Goal: Task Accomplishment & Management: Complete application form

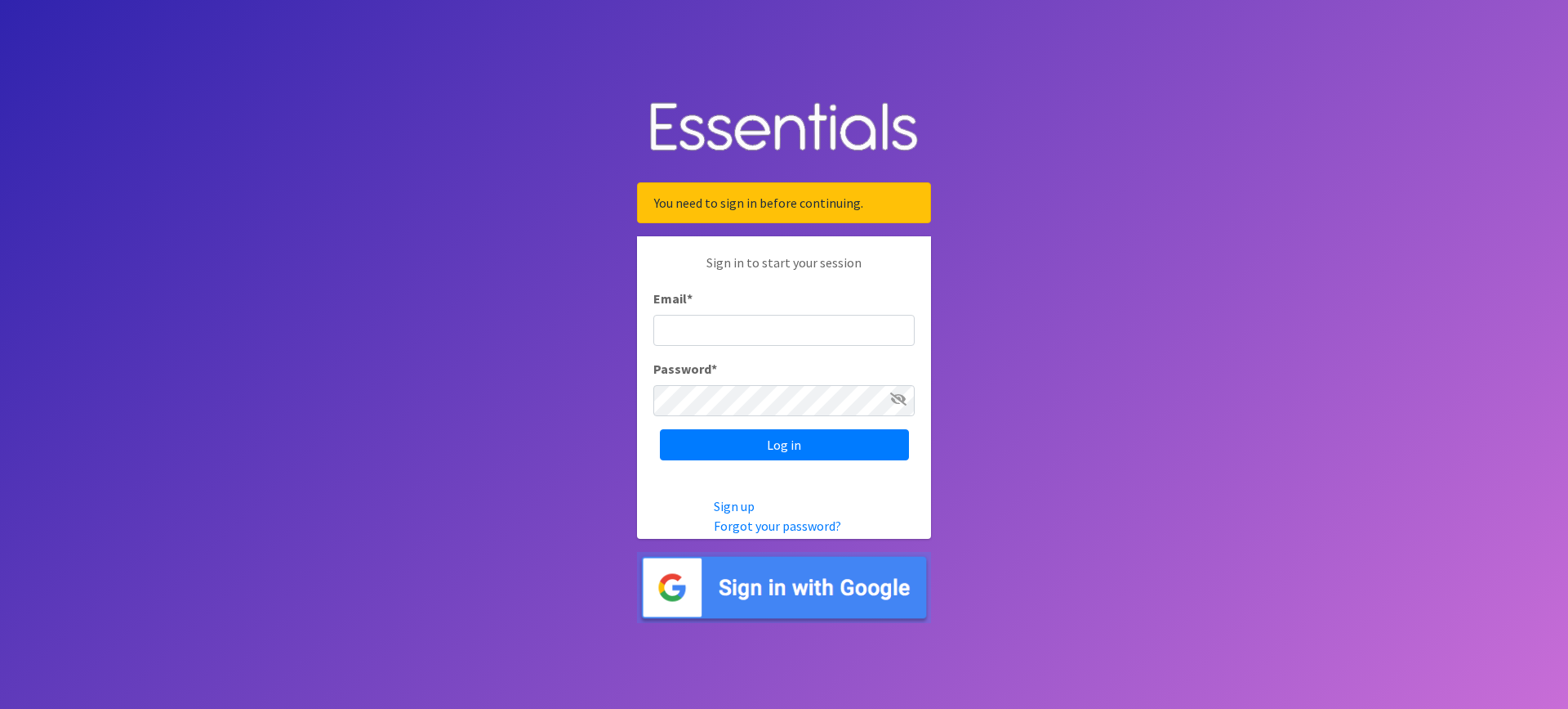
type input "[EMAIL_ADDRESS][DOMAIN_NAME]"
click at [764, 437] on input "Log in" at bounding box center [784, 445] width 249 height 31
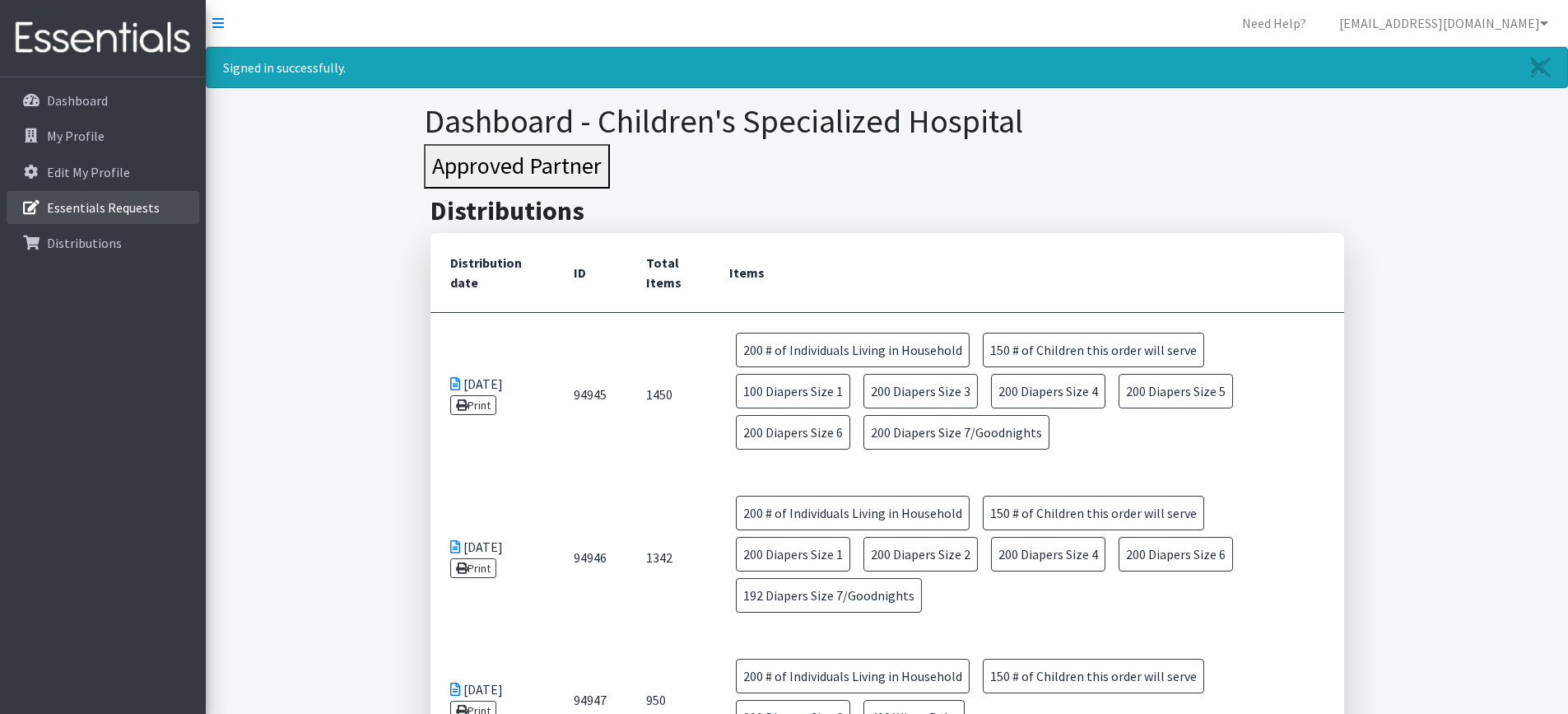
click at [96, 204] on p "Essentials Requests" at bounding box center [103, 208] width 113 height 17
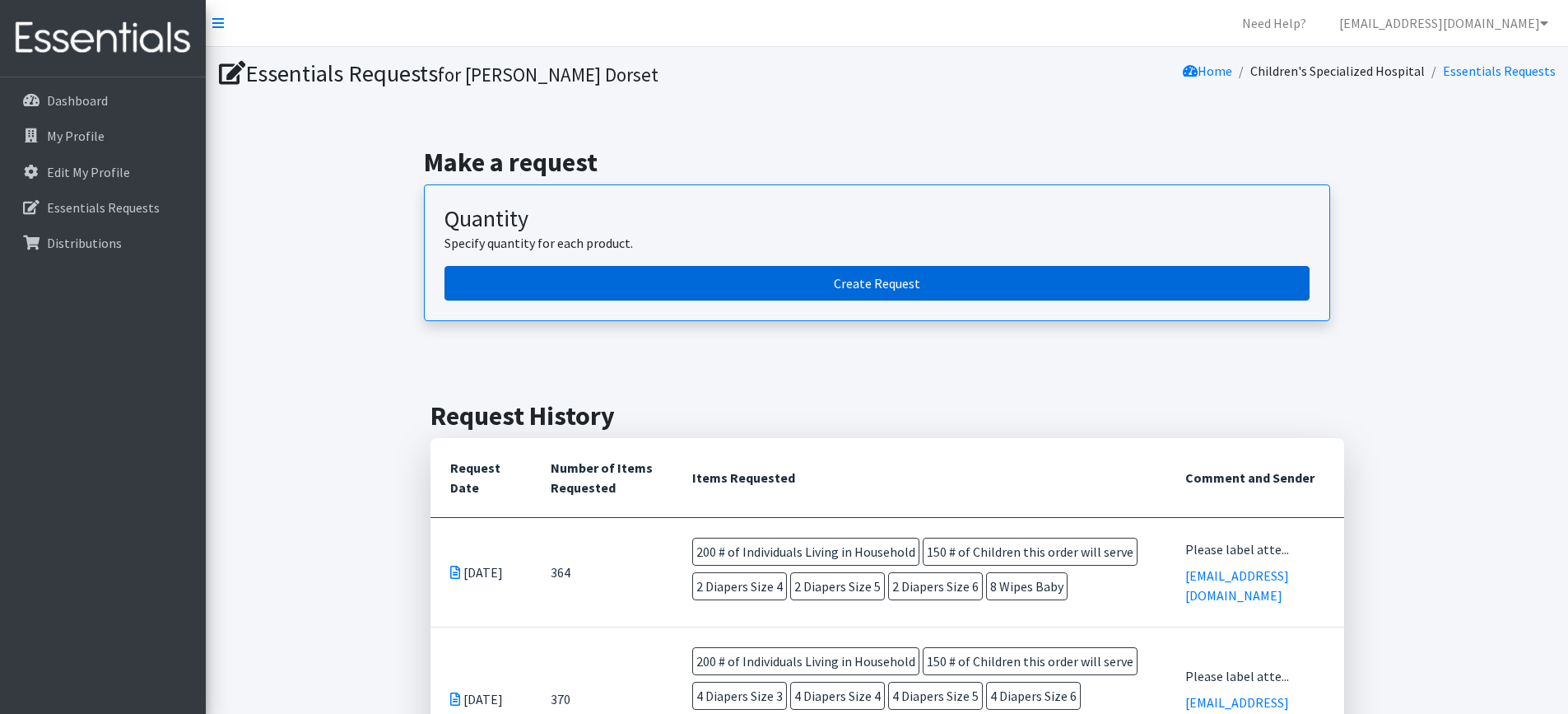
click at [633, 288] on link "Create Request" at bounding box center [877, 283] width 865 height 35
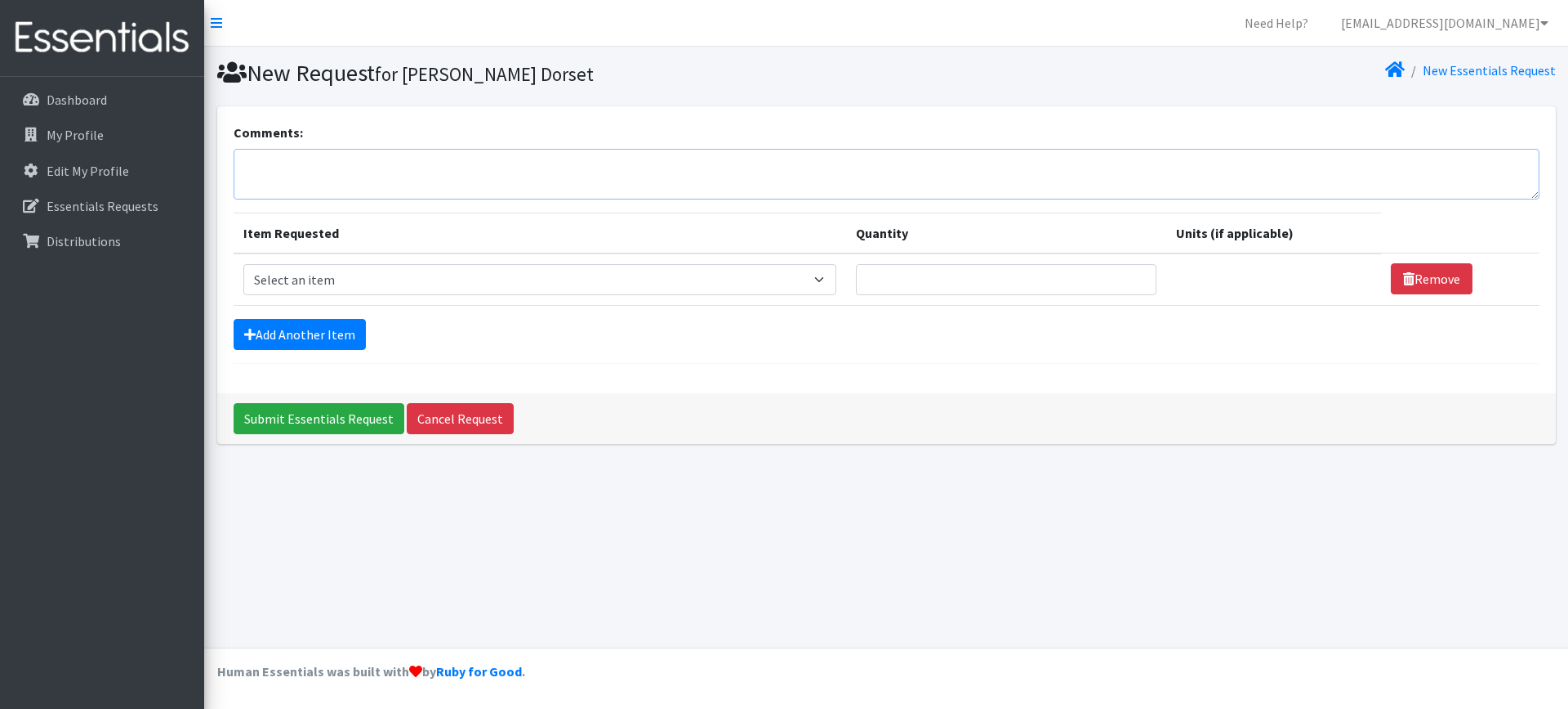
click at [516, 172] on textarea "Comments:" at bounding box center [887, 173] width 1307 height 50
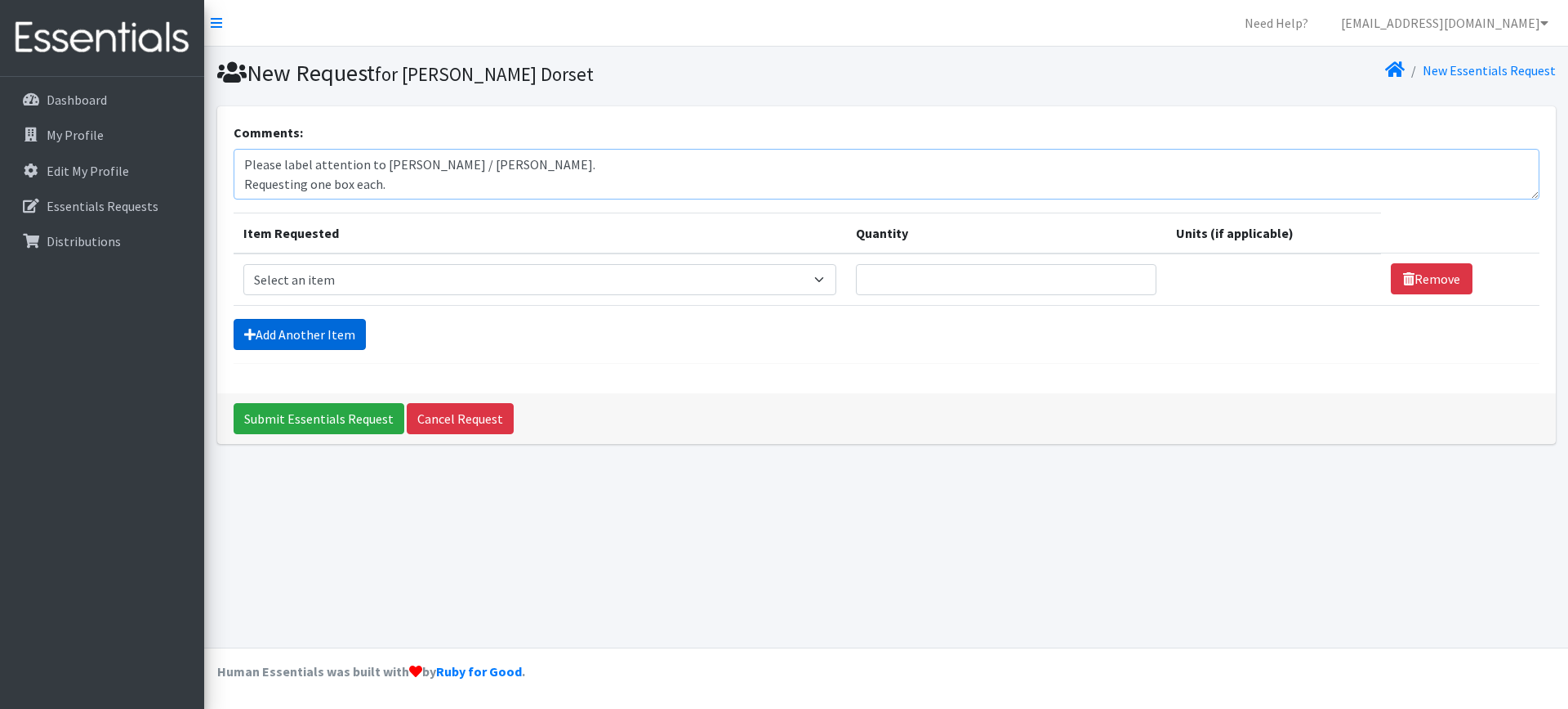
type textarea "Please label attention to [PERSON_NAME] / [PERSON_NAME]. Requesting one box eac…"
click at [341, 328] on link "Add Another Item" at bounding box center [299, 334] width 132 height 31
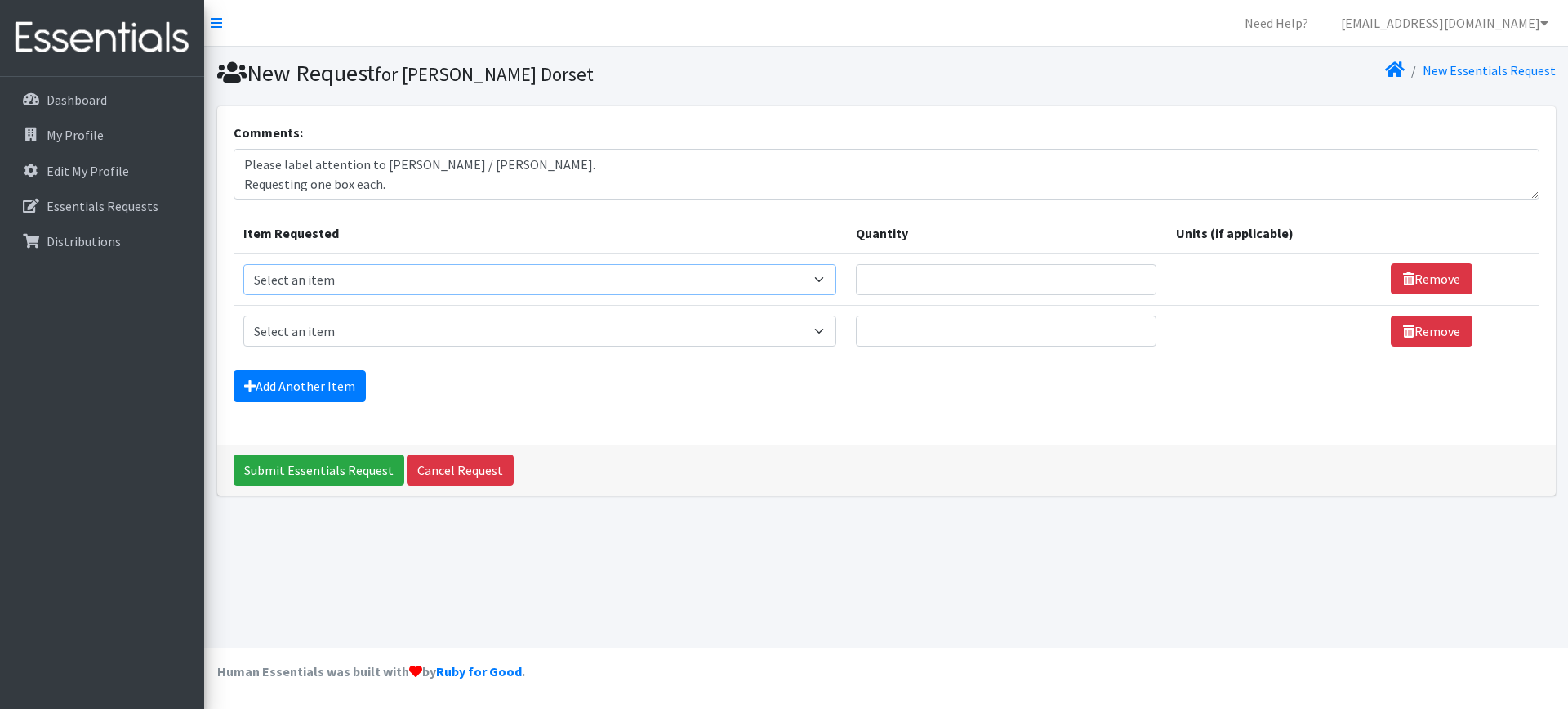
click at [375, 267] on select "Select an item # of Children this order will serve # of Individuals Living in H…" at bounding box center [539, 280] width 593 height 31
click at [372, 283] on select "Select an item # of Children this order will serve # of Individuals Living in H…" at bounding box center [539, 280] width 593 height 31
click at [817, 272] on select "Select an item # of Children this order will serve # of Individuals Living in H…" at bounding box center [539, 280] width 593 height 31
select select "6076"
click at [243, 264] on select "Select an item # of Children this order will serve # of Individuals Living in H…" at bounding box center [539, 280] width 593 height 31
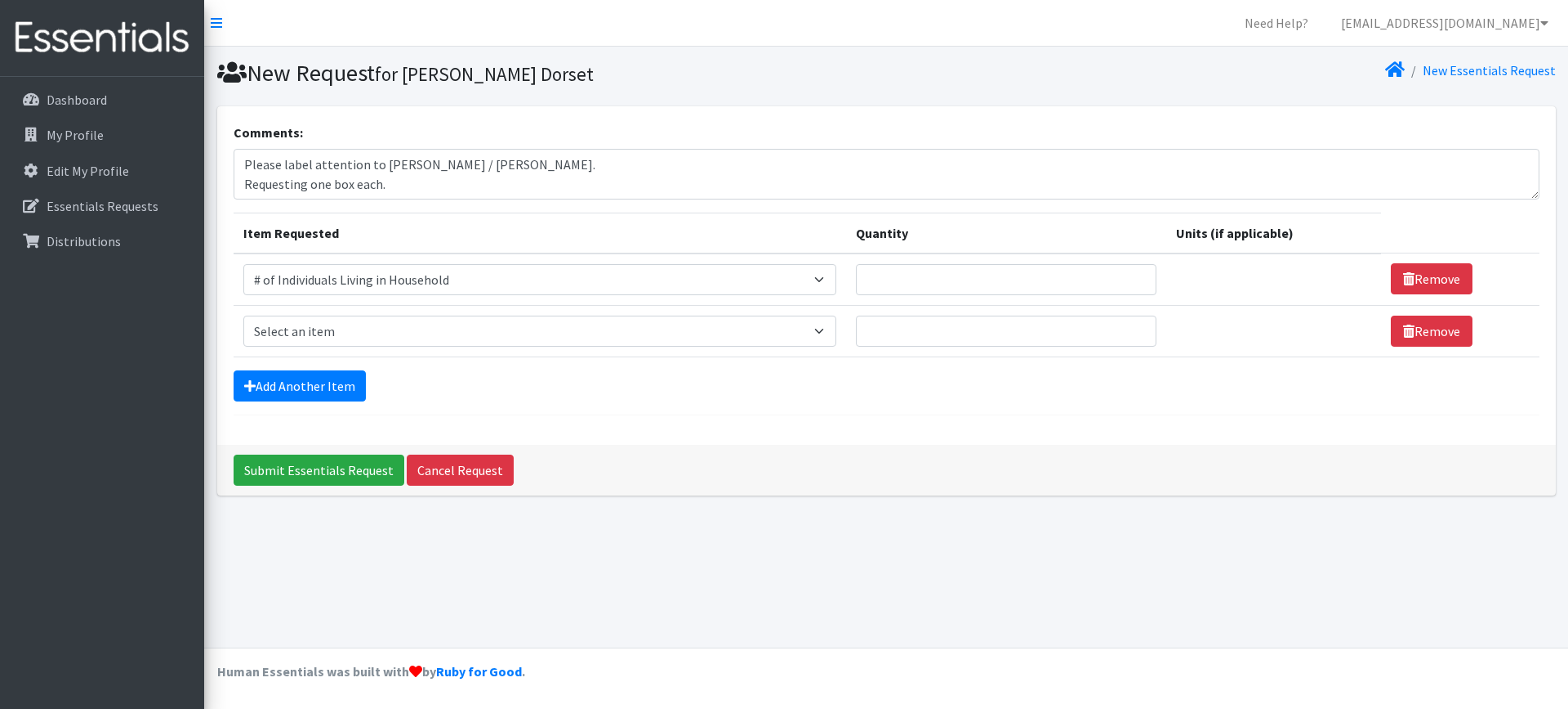
click at [248, 403] on form "Comments: Please label attention to Bethann Ferriera / Clifton. Requesting one …" at bounding box center [887, 269] width 1307 height 293
click at [307, 390] on link "Add Another Item" at bounding box center [299, 386] width 132 height 31
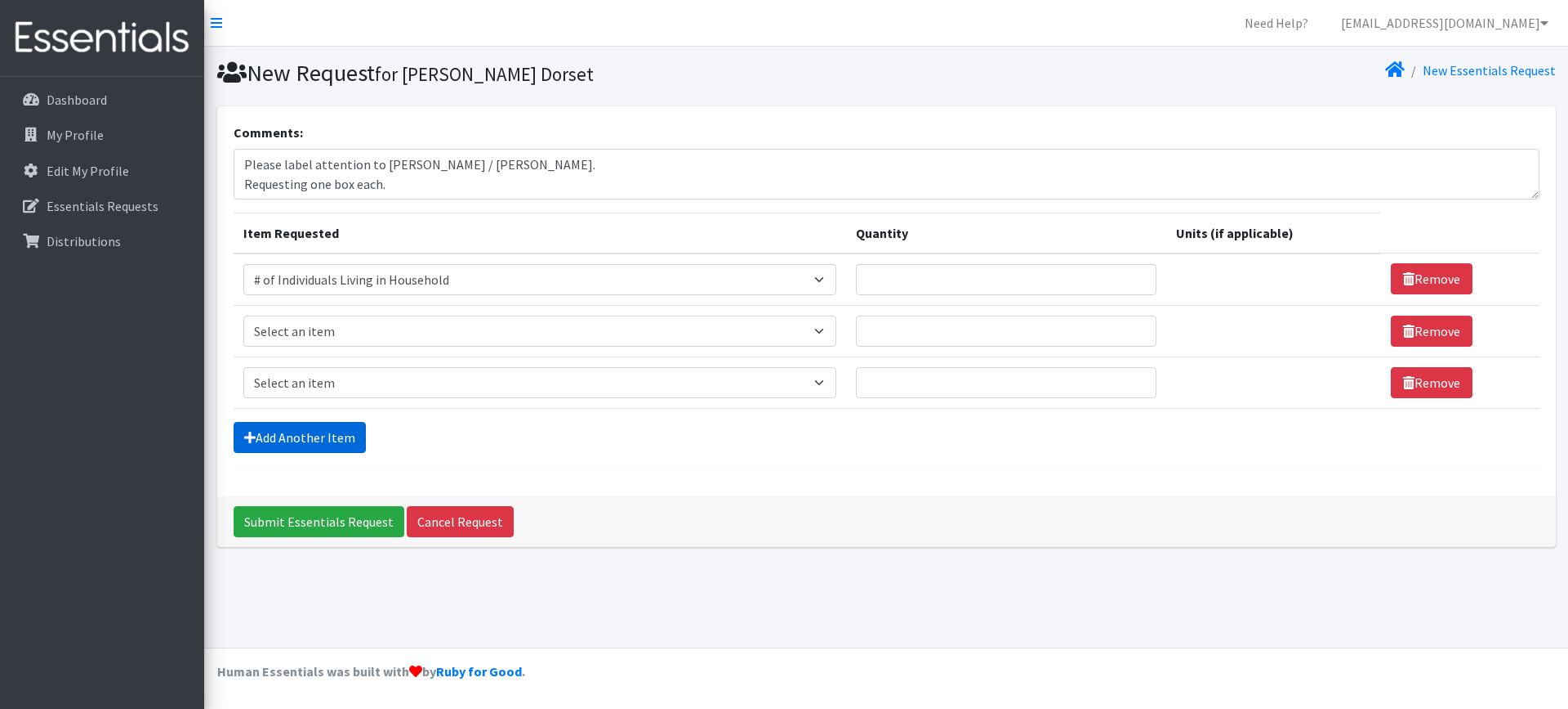
click at [285, 435] on link "Add Another Item" at bounding box center [299, 437] width 132 height 31
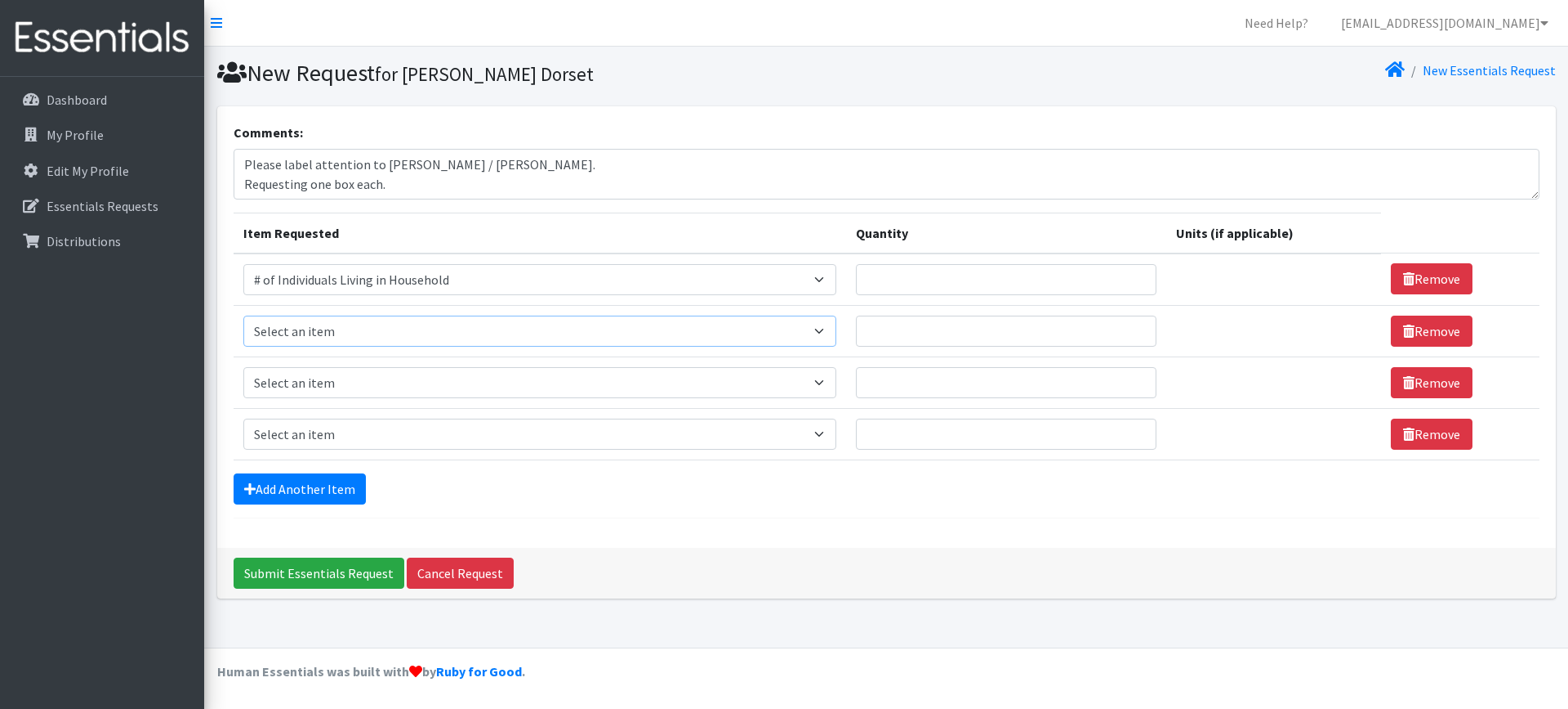
click at [320, 333] on select "Select an item # of Children this order will serve # of Individuals Living in H…" at bounding box center [539, 331] width 593 height 31
select select "13431"
click at [243, 315] on select "Select an item # of Children this order will serve # of Individuals Living in H…" at bounding box center [539, 331] width 593 height 31
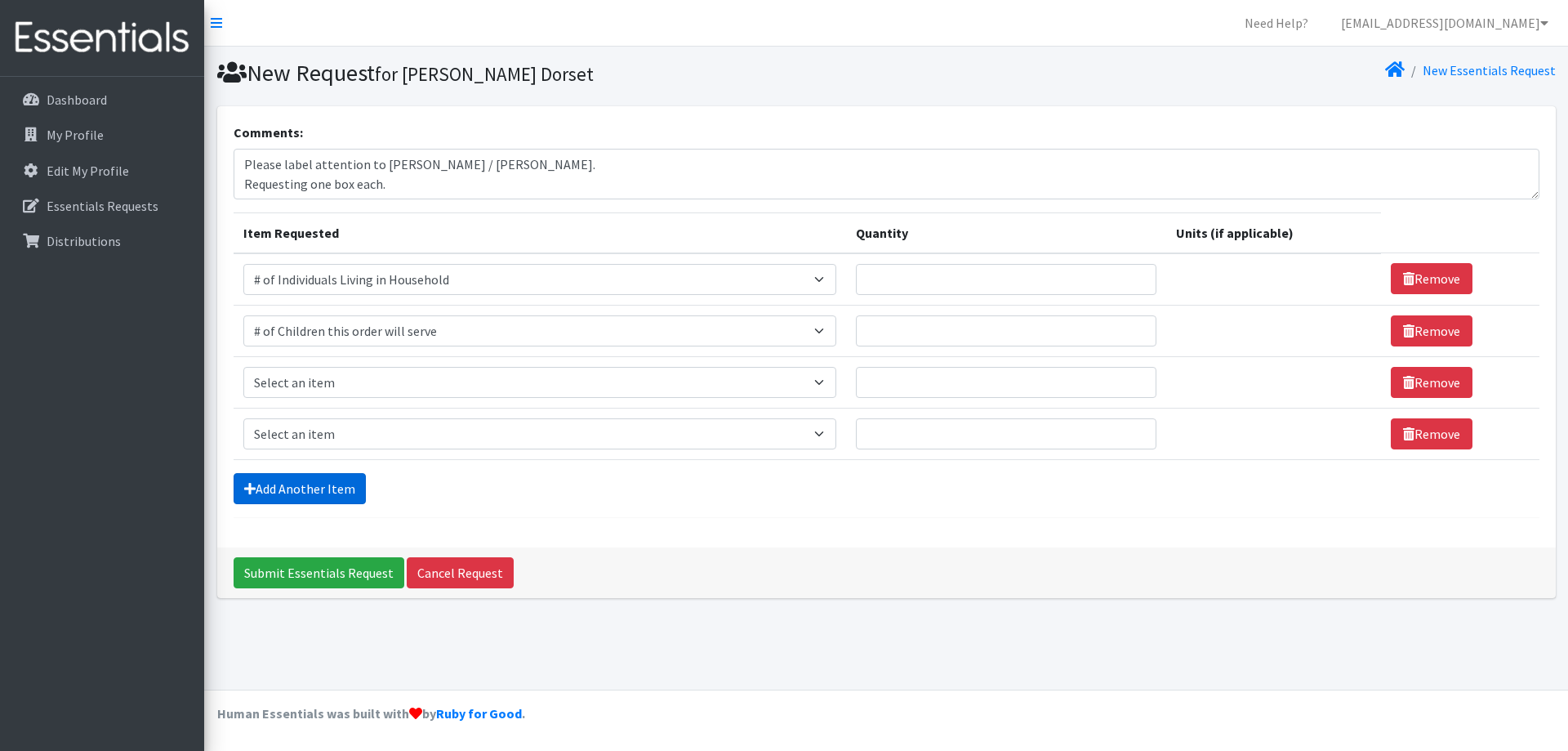
click at [255, 487] on icon at bounding box center [250, 489] width 12 height 13
click at [303, 489] on link "Add Another Item" at bounding box center [299, 489] width 132 height 31
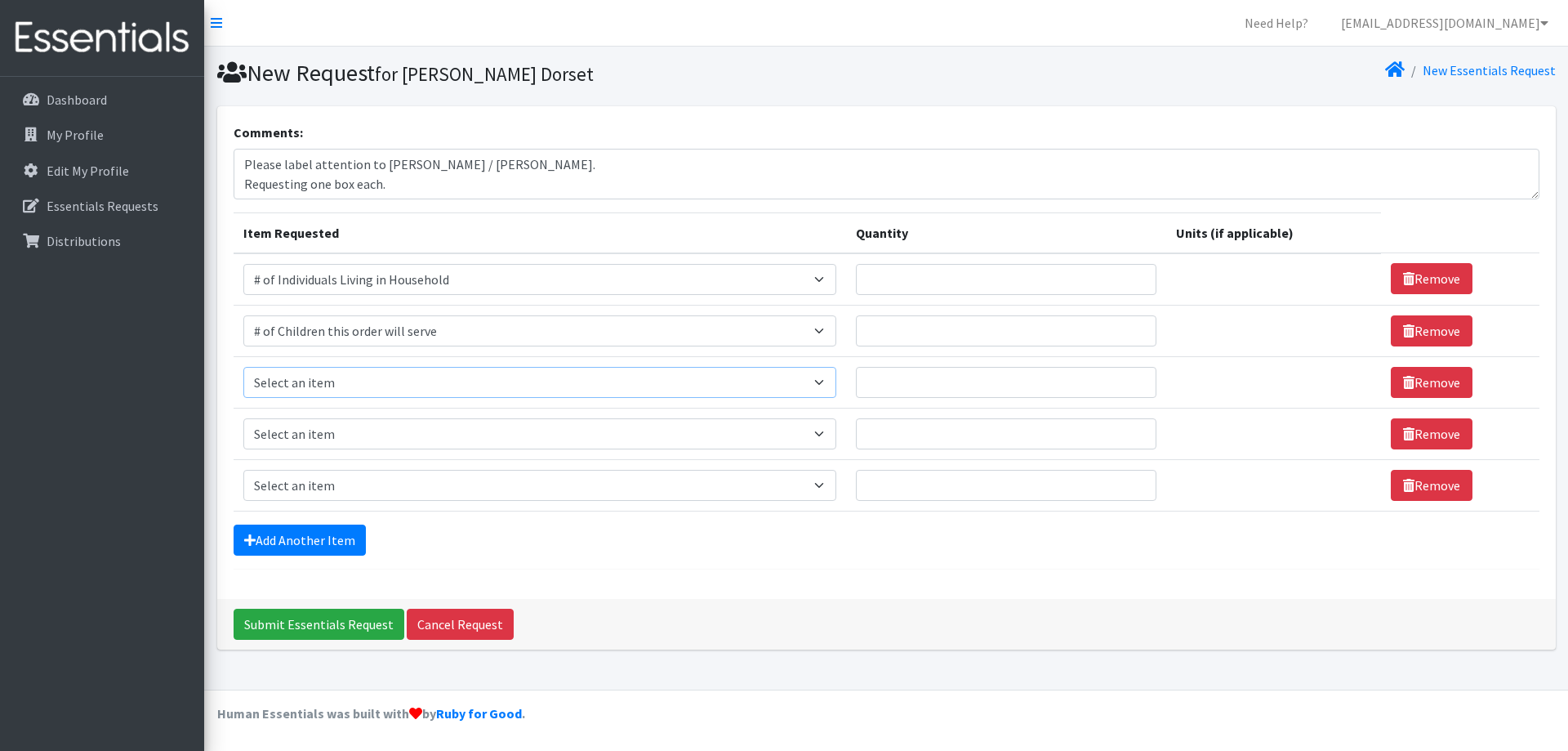
click at [325, 378] on select "Select an item # of Children this order will serve # of Individuals Living in H…" at bounding box center [539, 383] width 593 height 31
click at [1419, 485] on link "Remove" at bounding box center [1432, 485] width 82 height 31
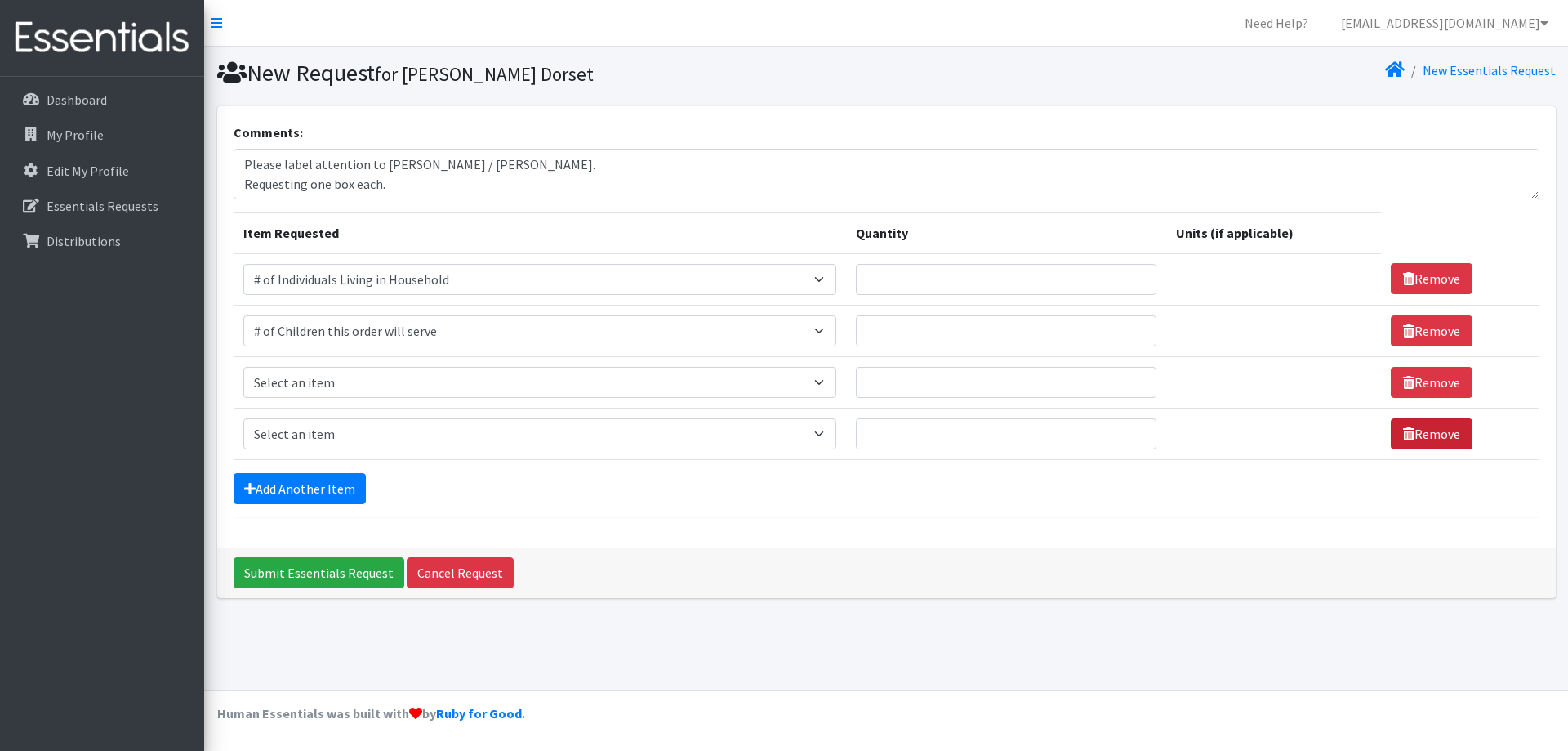
click at [1417, 437] on link "Remove" at bounding box center [1432, 434] width 82 height 31
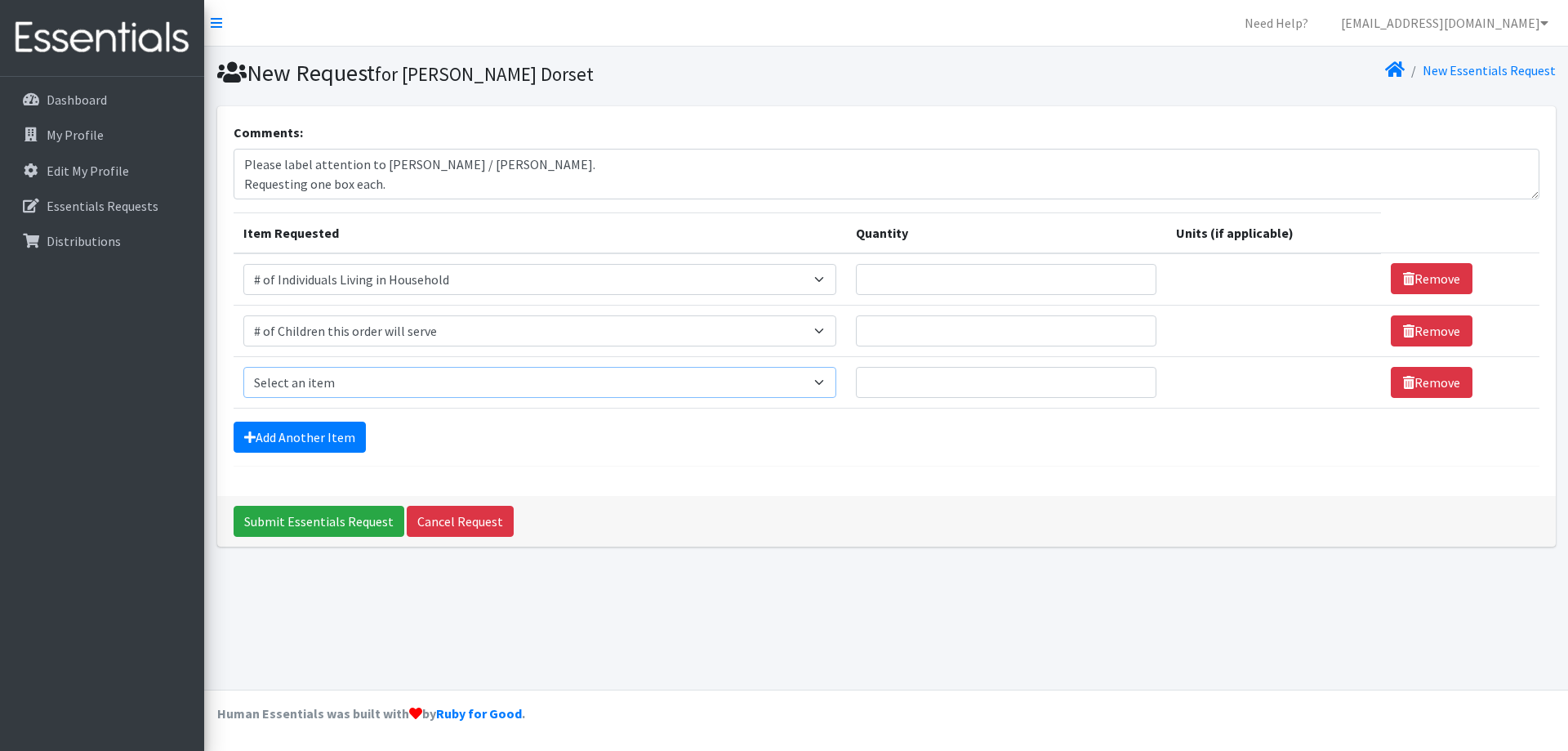
click at [503, 376] on select "Select an item # of Children this order will serve # of Individuals Living in H…" at bounding box center [539, 383] width 593 height 31
select select "1967"
click at [243, 367] on select "Select an item # of Children this order will serve # of Individuals Living in H…" at bounding box center [539, 383] width 593 height 31
click at [1132, 380] on input "Quantity" at bounding box center [995, 383] width 296 height 31
click at [1212, 390] on select "Please select a unit units Packs" at bounding box center [1269, 383] width 211 height 31
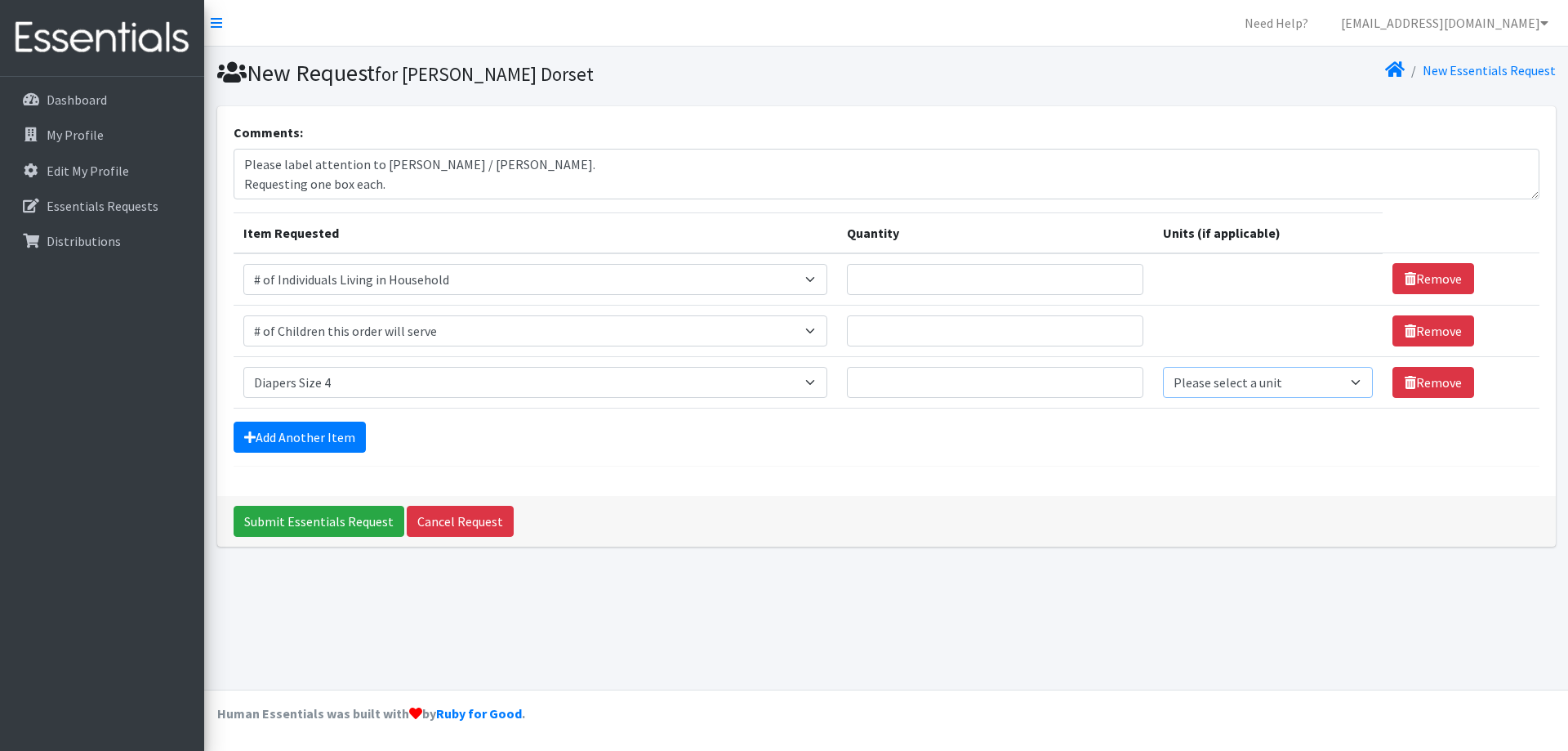
select select
click at [1163, 367] on select "Please select a unit units Packs" at bounding box center [1269, 383] width 211 height 31
click at [1072, 392] on input "Quantity" at bounding box center [995, 383] width 296 height 31
type input "8"
click at [951, 325] on input "Quantity" at bounding box center [995, 331] width 296 height 31
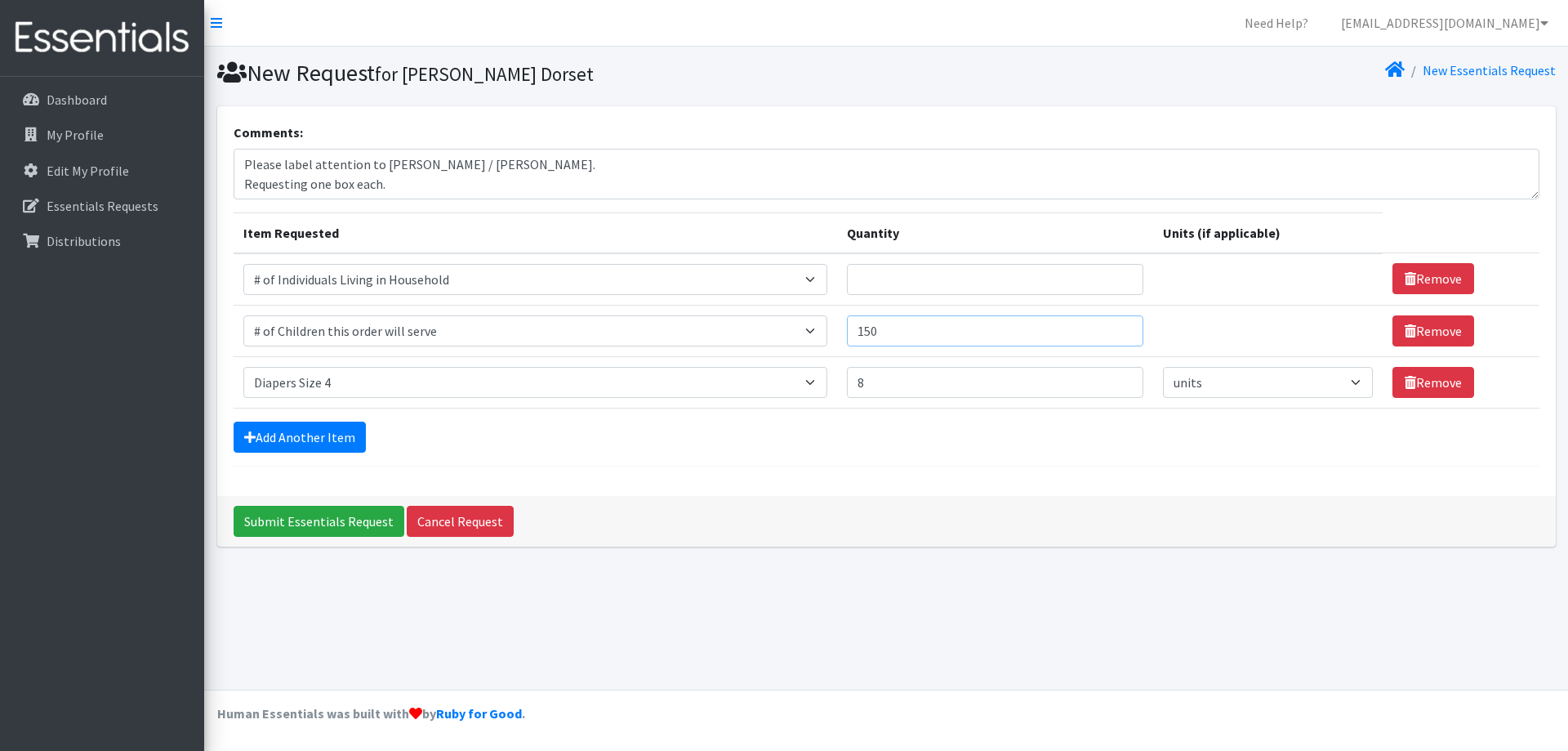
type input "150"
click at [950, 283] on input "Quantity" at bounding box center [995, 280] width 296 height 31
type input "200"
click at [776, 455] on form "Comments: Please label attention to Bethann Ferriera / Clifton. Requesting one …" at bounding box center [887, 295] width 1307 height 344
click at [325, 527] on input "Submit Essentials Request" at bounding box center [318, 522] width 171 height 31
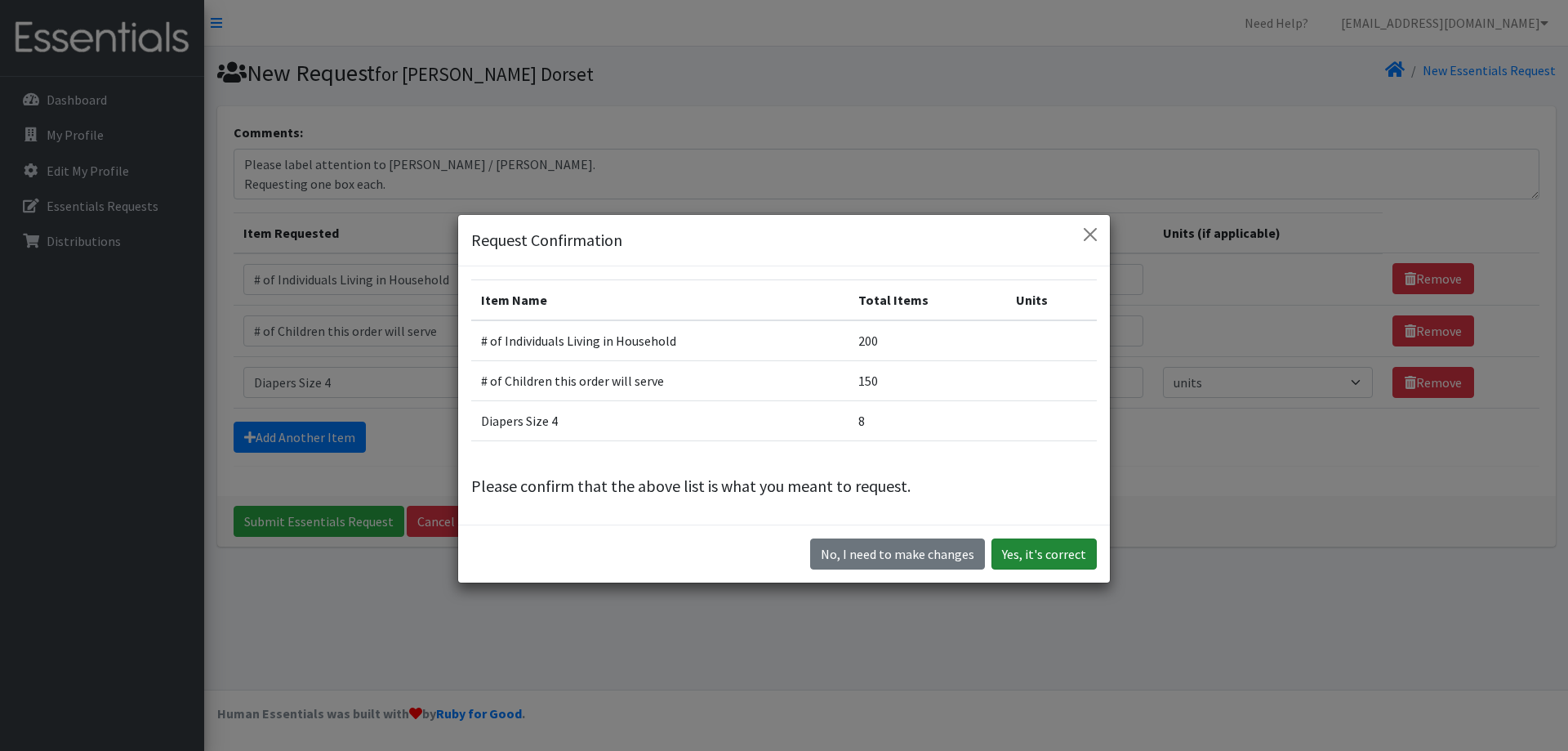
click at [1056, 557] on button "Yes, it's correct" at bounding box center [1044, 555] width 106 height 31
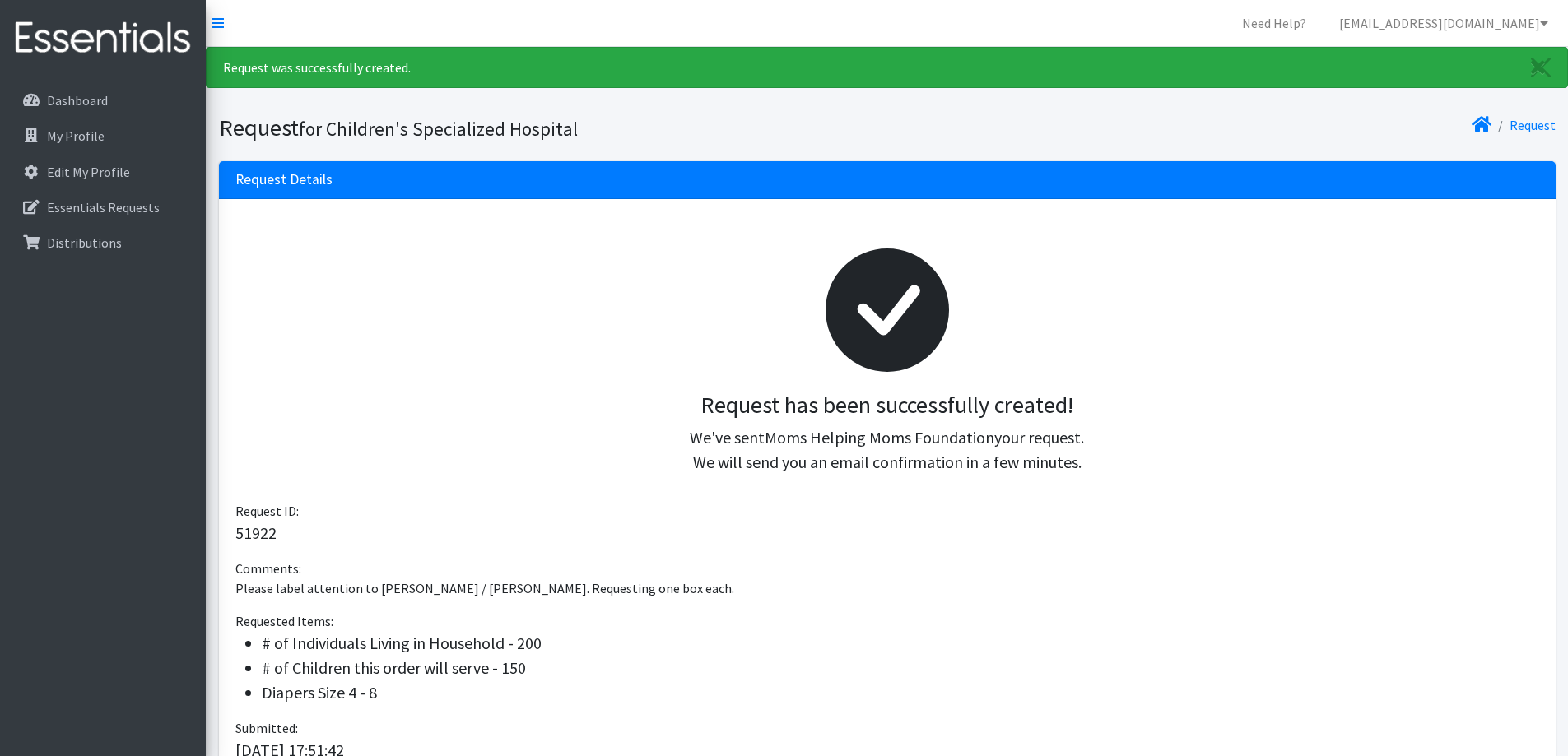
scroll to position [155, 0]
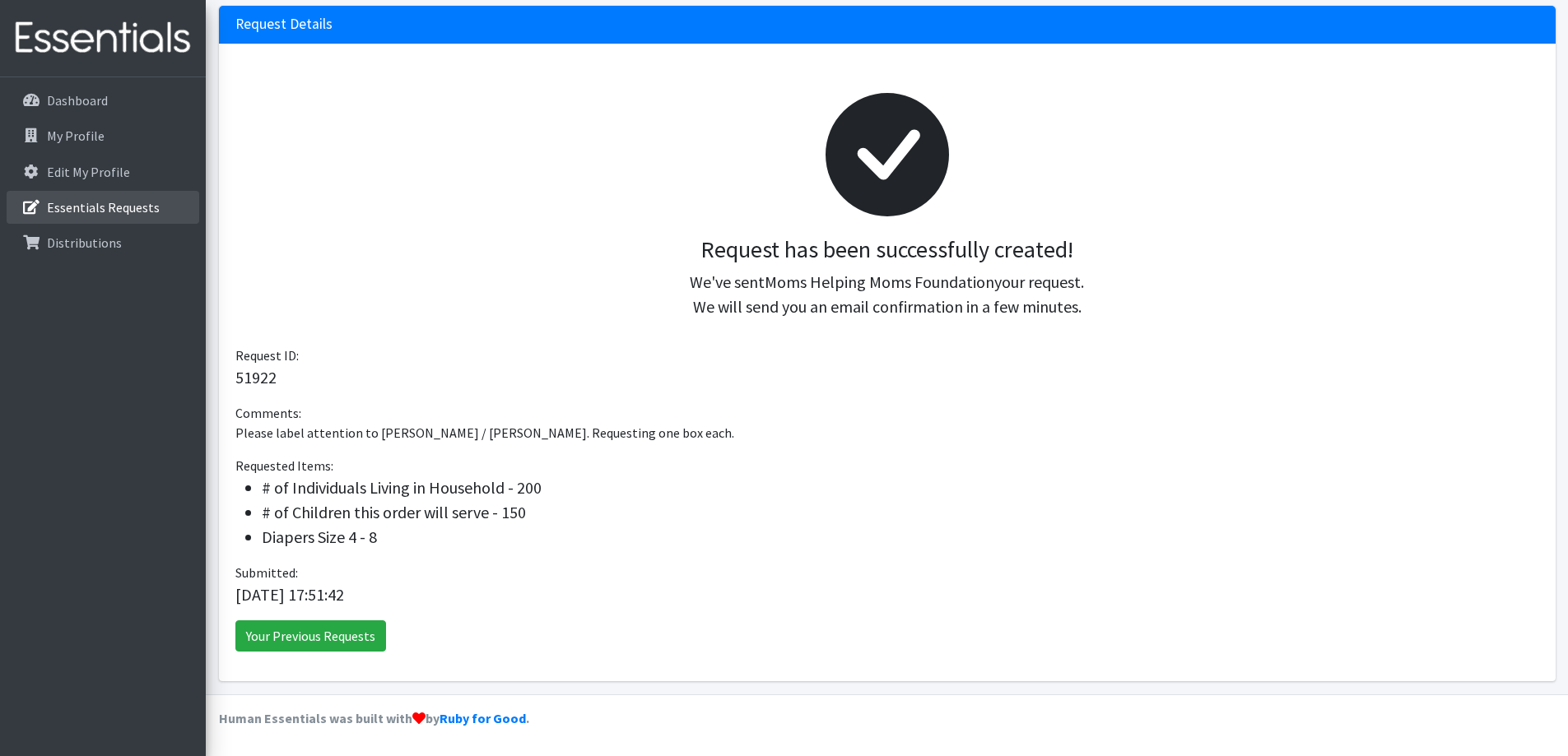
click at [71, 214] on p "Essentials Requests" at bounding box center [103, 208] width 113 height 17
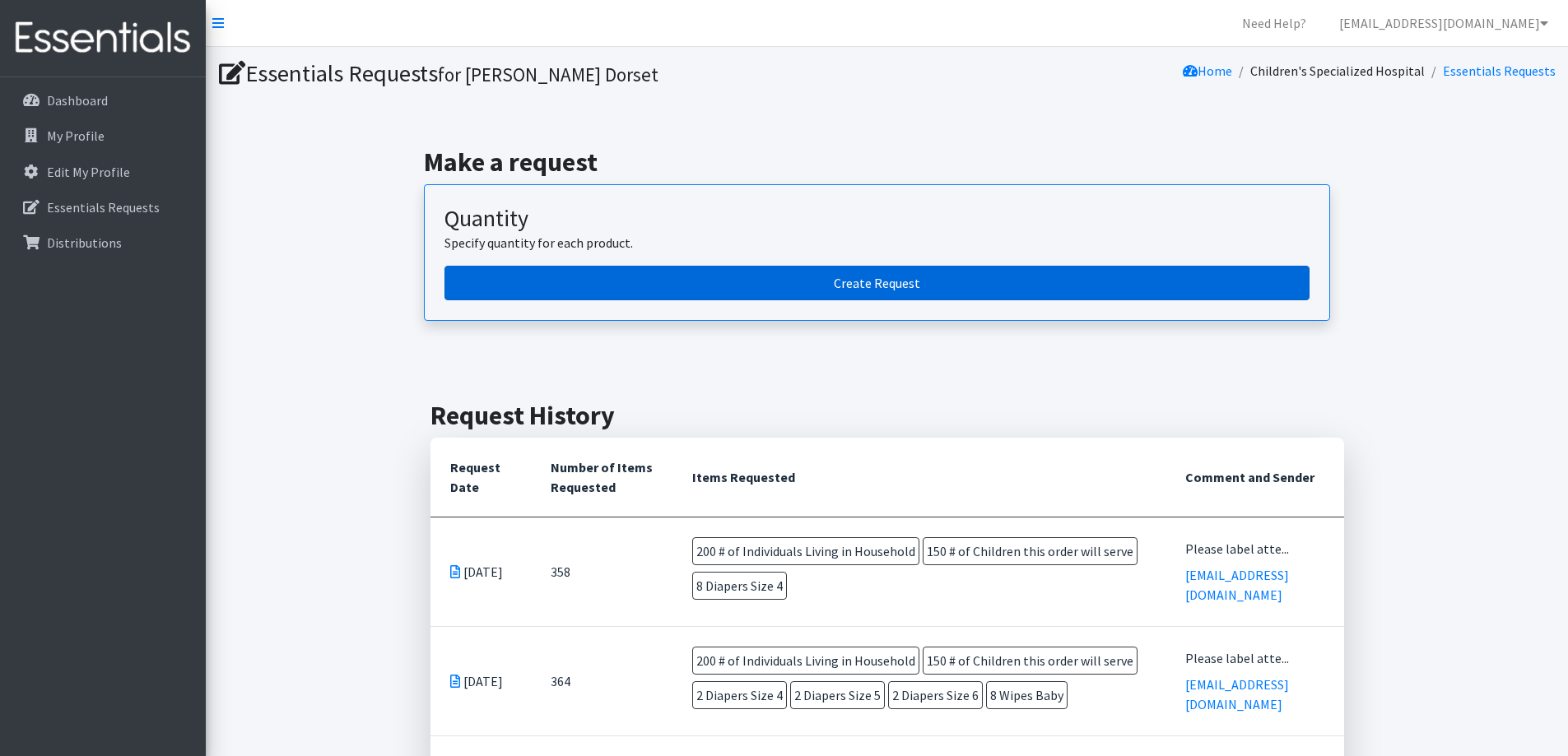
click at [917, 297] on link "Create Request" at bounding box center [877, 283] width 865 height 35
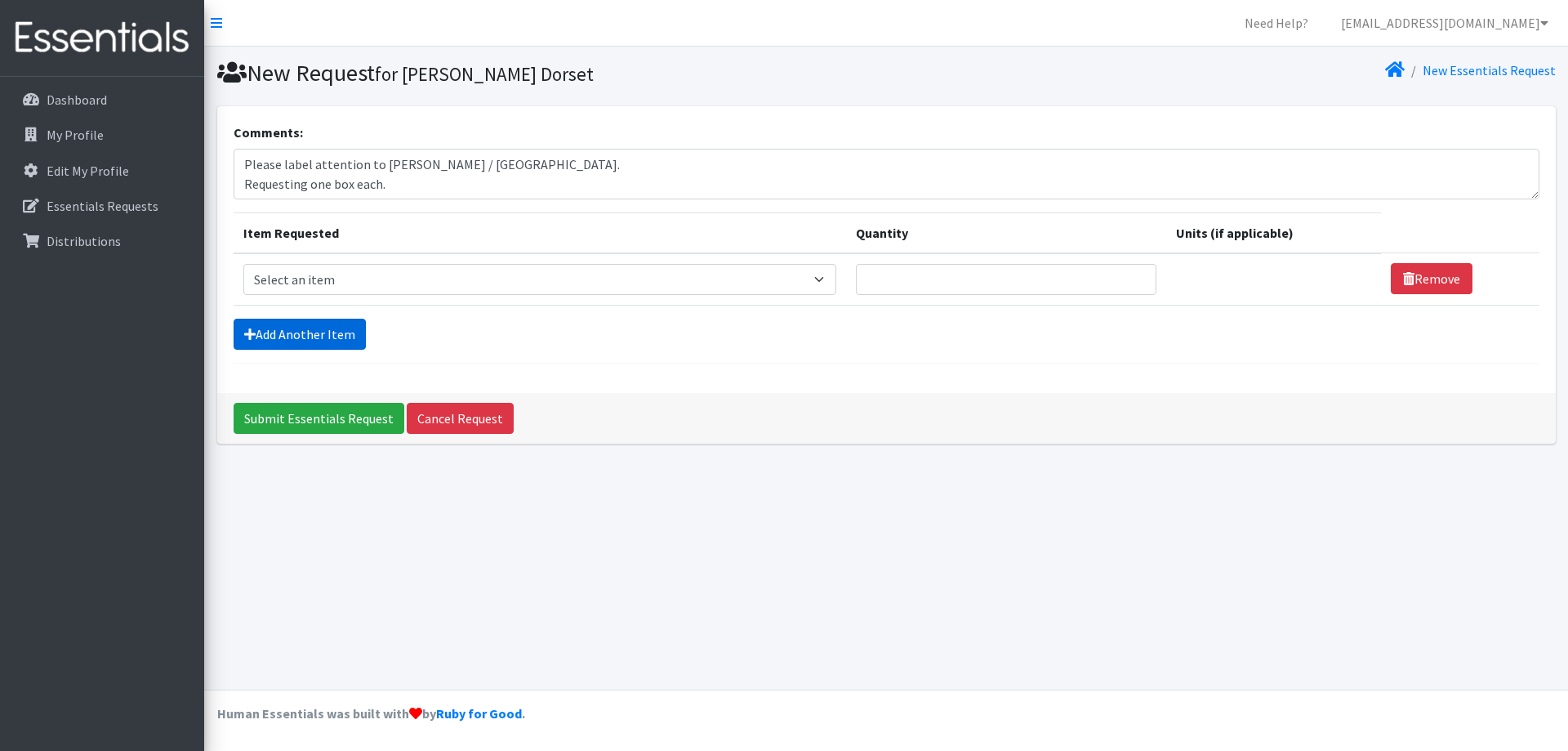
type textarea "Please label attention to Bethann Ferriera / Bayonne. Requesting one box each."
click at [300, 340] on link "Add Another Item" at bounding box center [299, 334] width 132 height 31
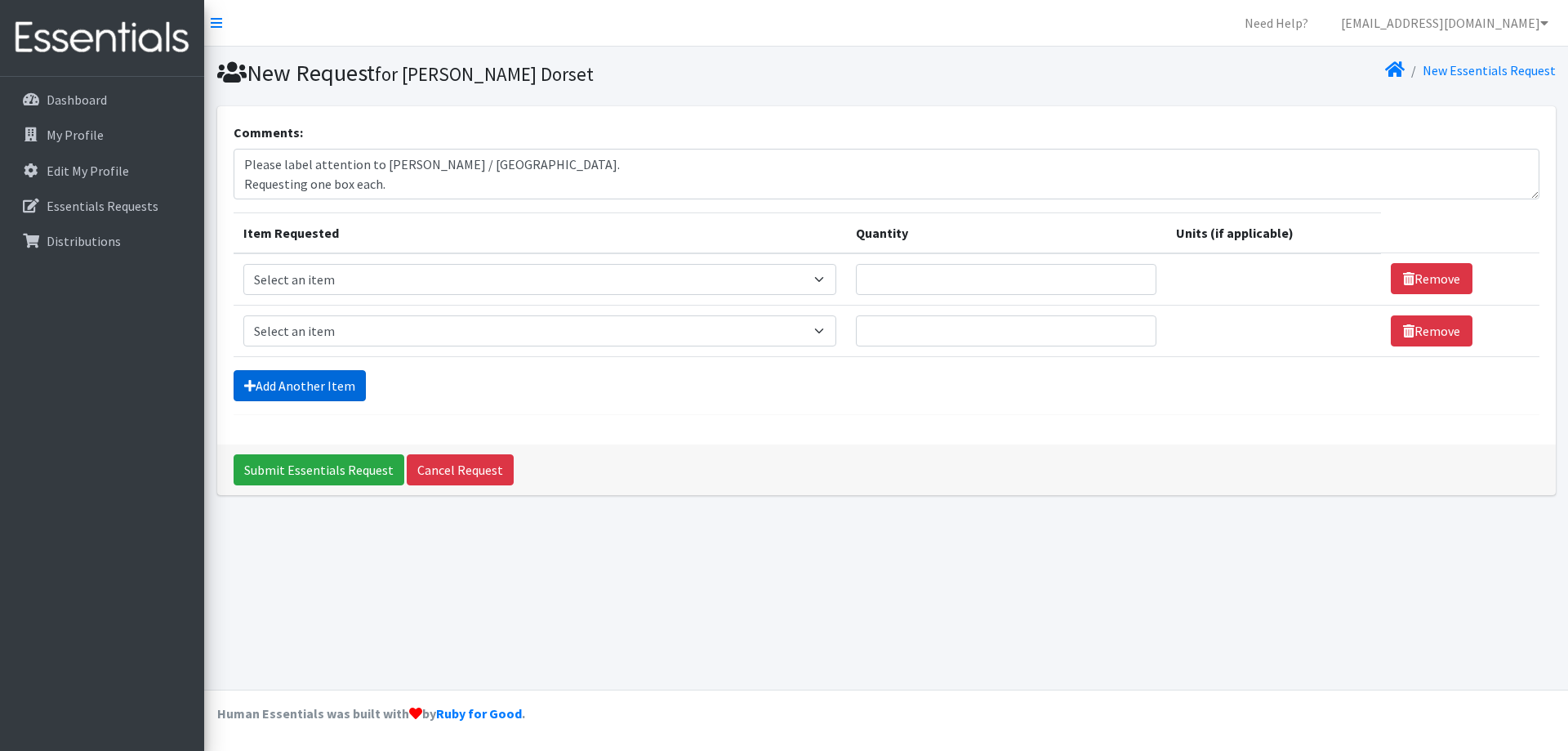
click at [317, 386] on link "Add Another Item" at bounding box center [299, 386] width 132 height 31
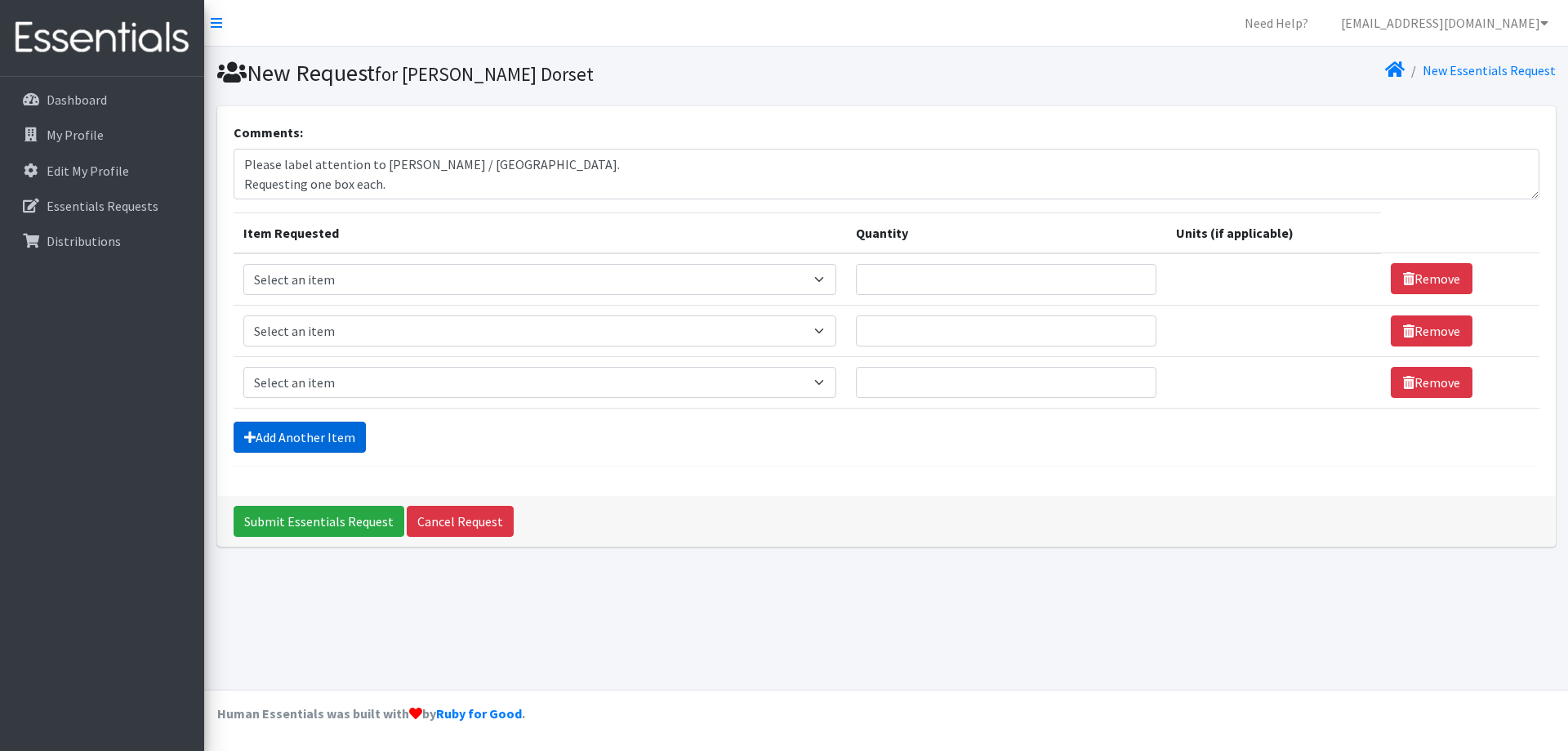
click at [337, 443] on link "Add Another Item" at bounding box center [299, 437] width 132 height 31
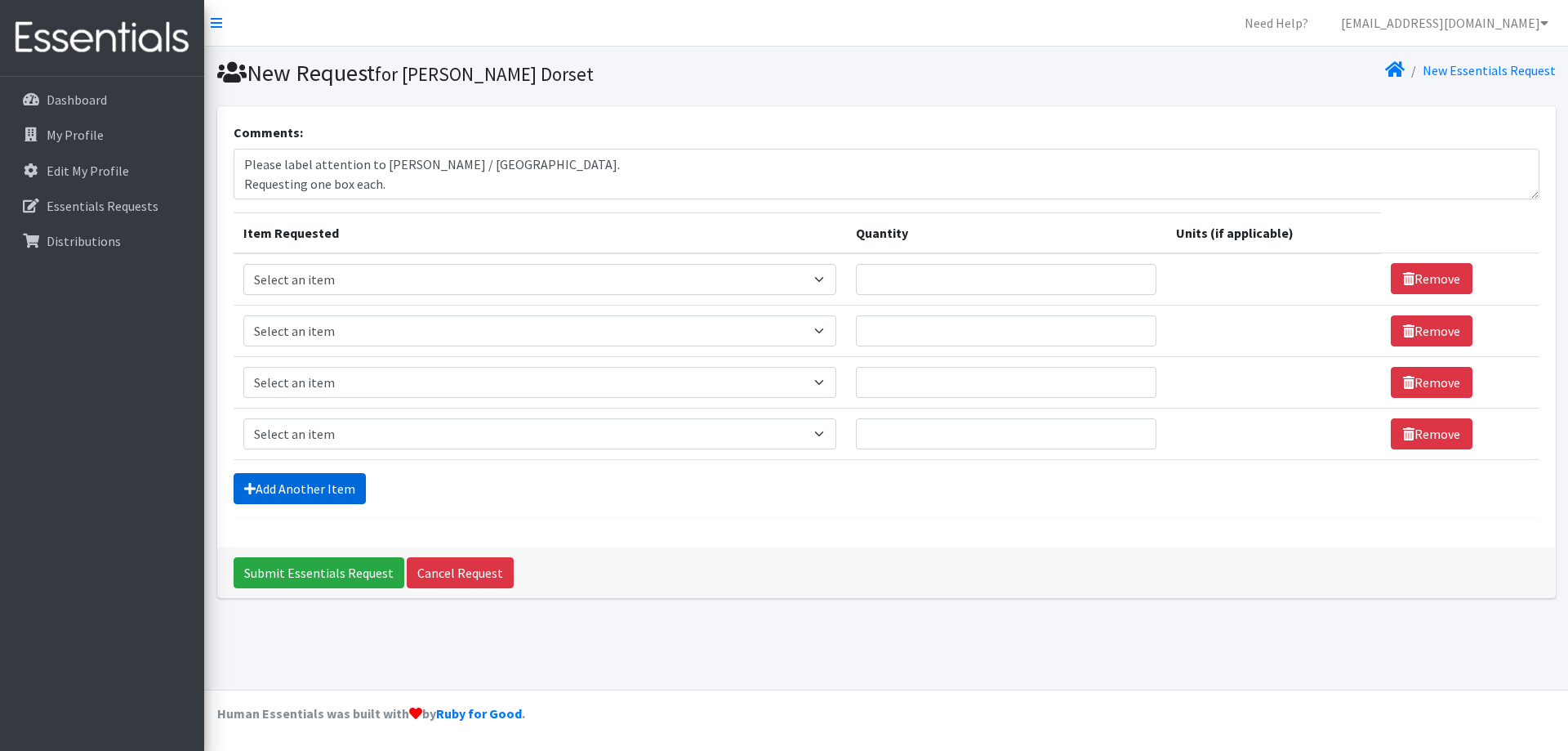
drag, startPoint x: 341, startPoint y: 498, endPoint x: 384, endPoint y: 558, distance: 73.8
click at [341, 499] on link "Add Another Item" at bounding box center [299, 489] width 132 height 31
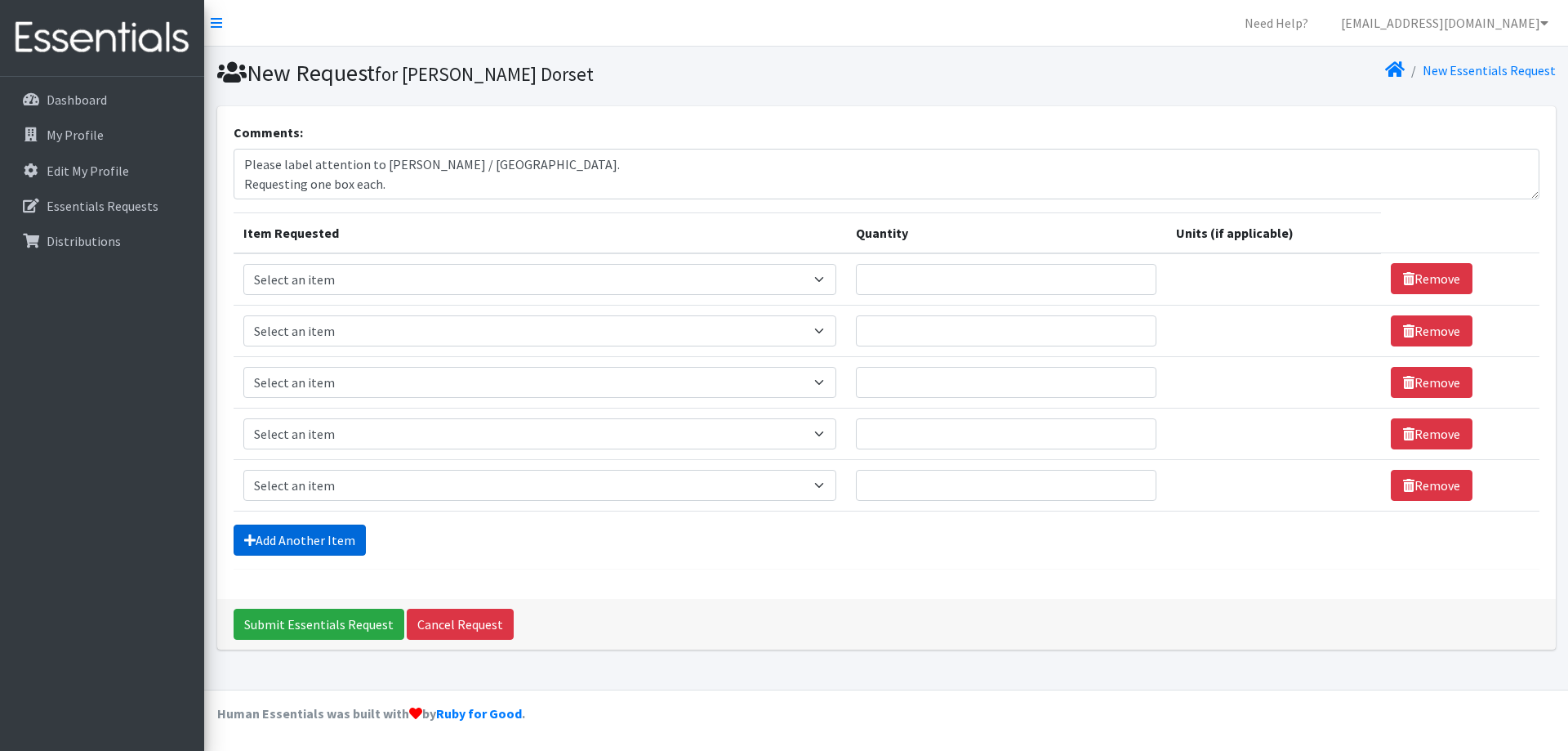
click at [303, 548] on link "Add Another Item" at bounding box center [299, 541] width 132 height 31
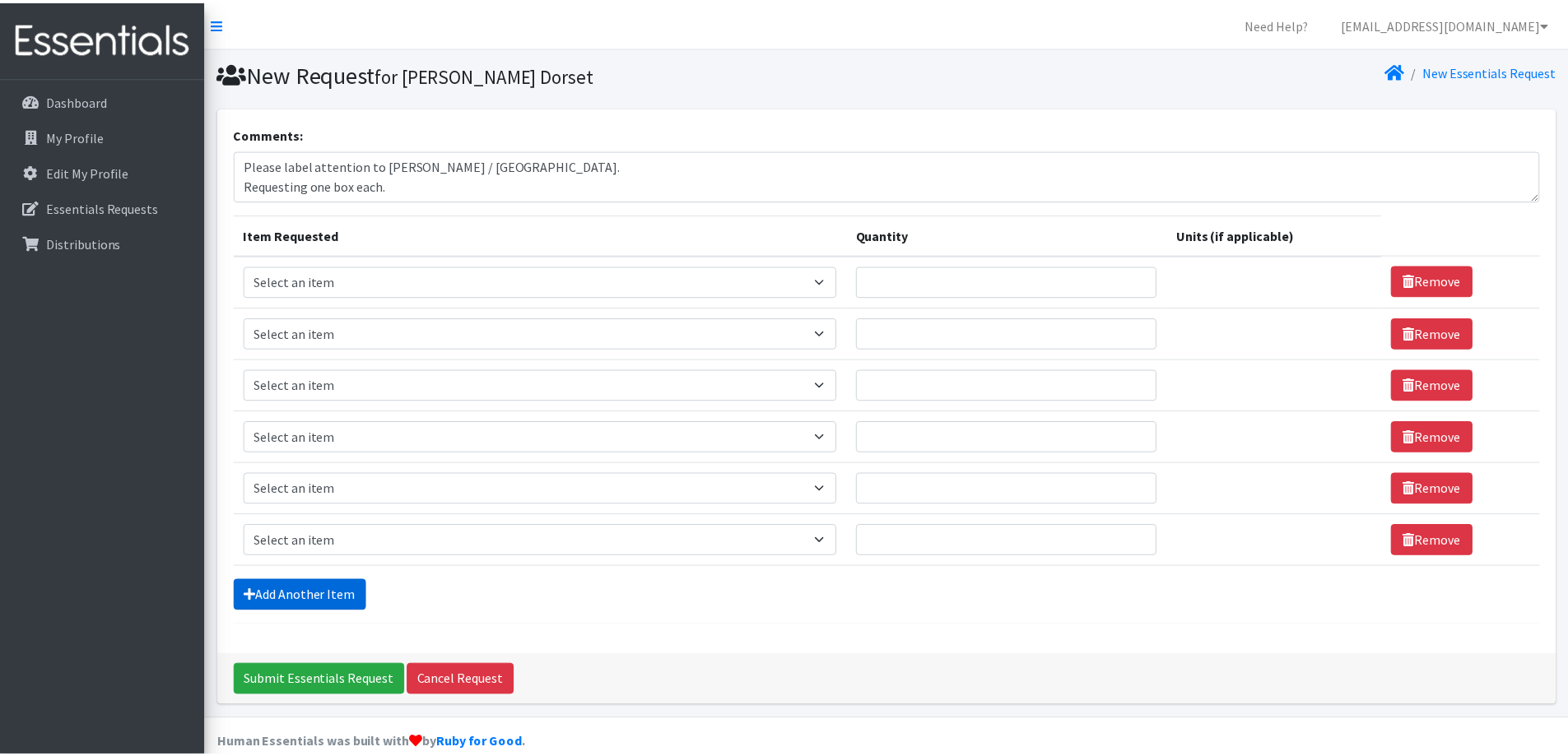
scroll to position [25, 0]
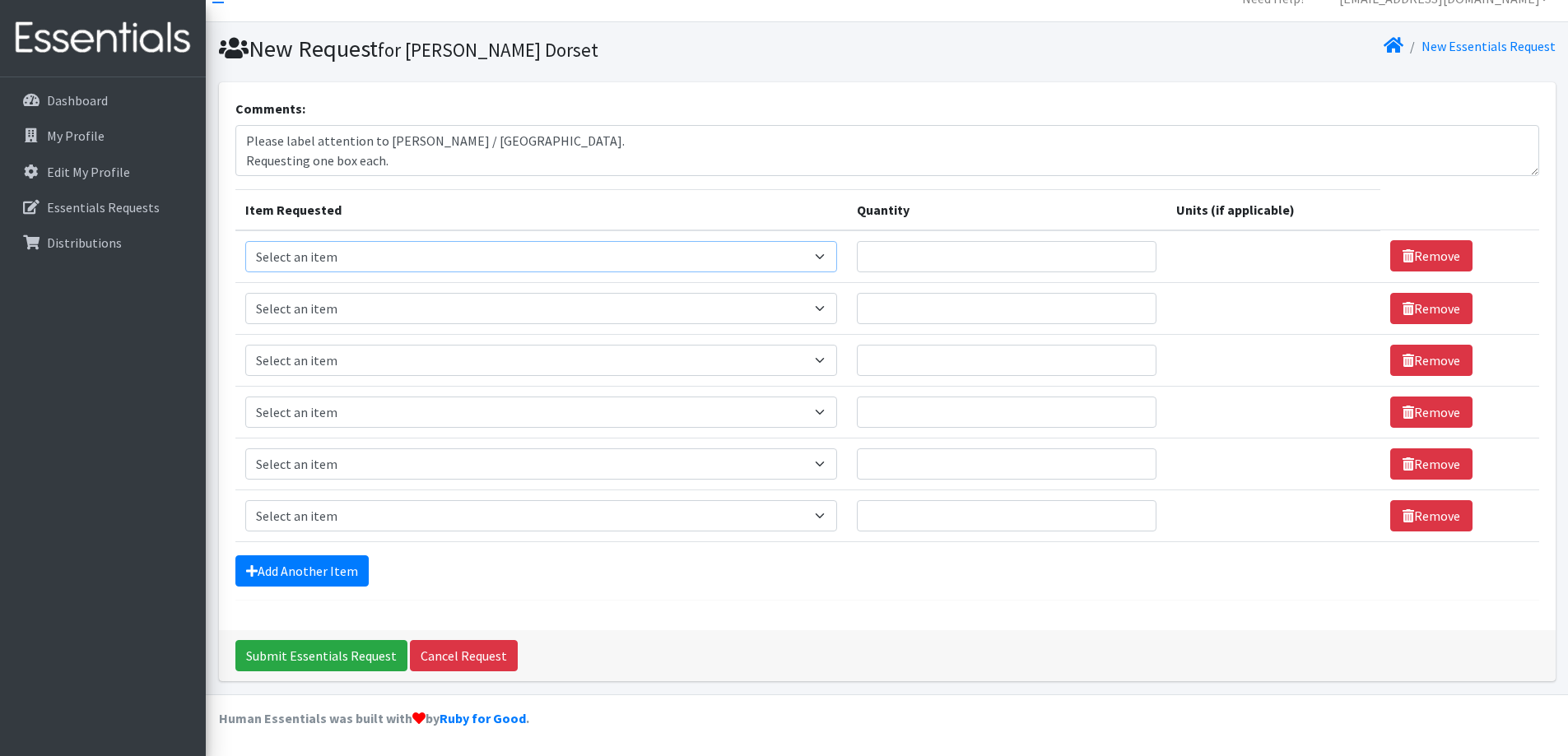
click at [326, 251] on select "Select an item # of Children this order will serve # of Individuals Living in H…" at bounding box center [541, 257] width 592 height 32
select select "6076"
click at [245, 241] on select "Select an item # of Children this order will serve # of Individuals Living in H…" at bounding box center [541, 257] width 592 height 32
click at [361, 323] on select "Select an item # of Children this order will serve # of Individuals Living in H…" at bounding box center [541, 309] width 592 height 32
click at [245, 293] on select "Select an item # of Children this order will serve # of Individuals Living in H…" at bounding box center [541, 309] width 592 height 32
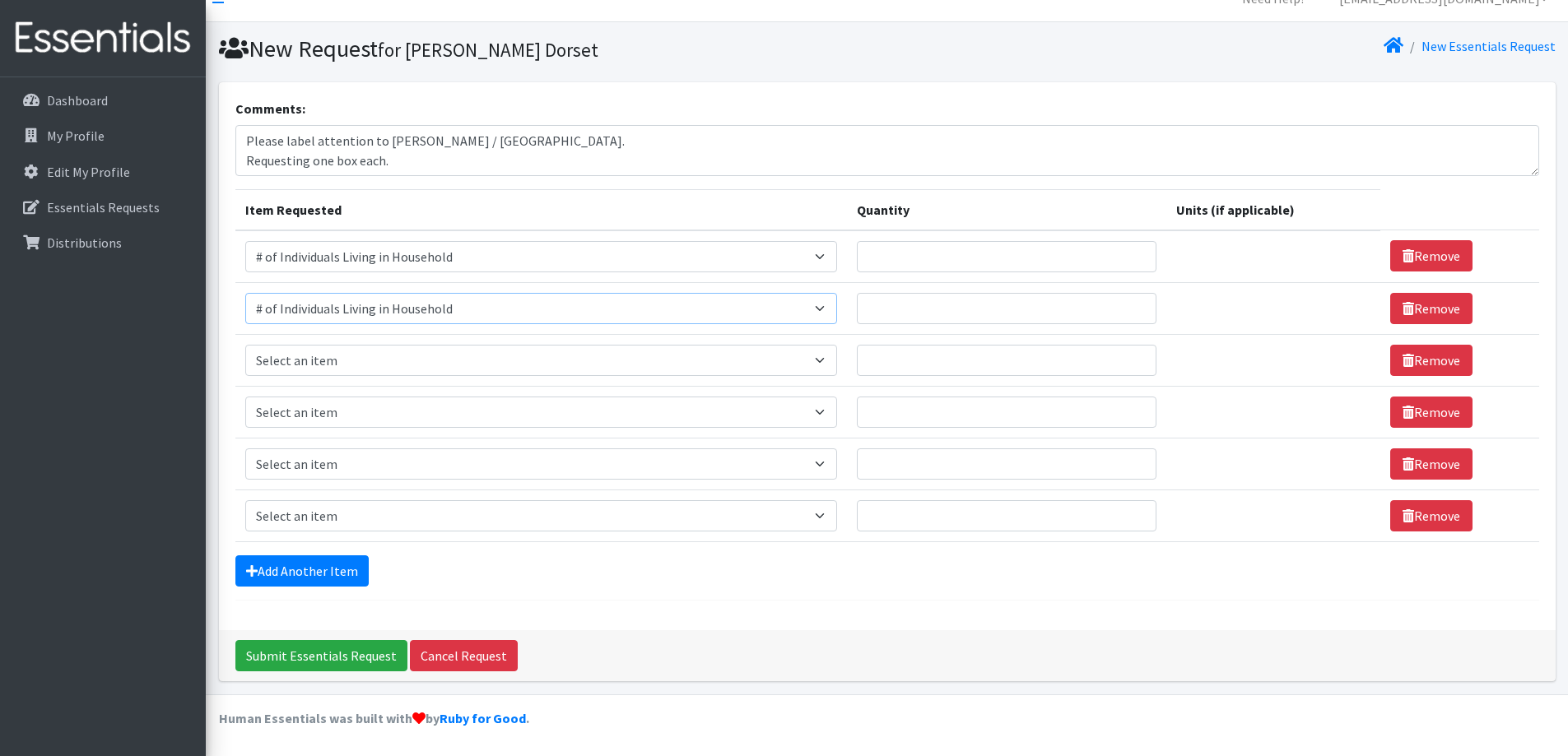
click at [361, 299] on select "Select an item # of Children this order will serve # of Individuals Living in H…" at bounding box center [541, 309] width 592 height 32
select select "13431"
click at [245, 293] on select "Select an item # of Children this order will serve # of Individuals Living in H…" at bounding box center [541, 309] width 592 height 32
drag, startPoint x: 339, startPoint y: 357, endPoint x: 340, endPoint y: 377, distance: 20.0
click at [339, 357] on select "Select an item # of Children this order will serve # of Individuals Living in H…" at bounding box center [541, 361] width 592 height 32
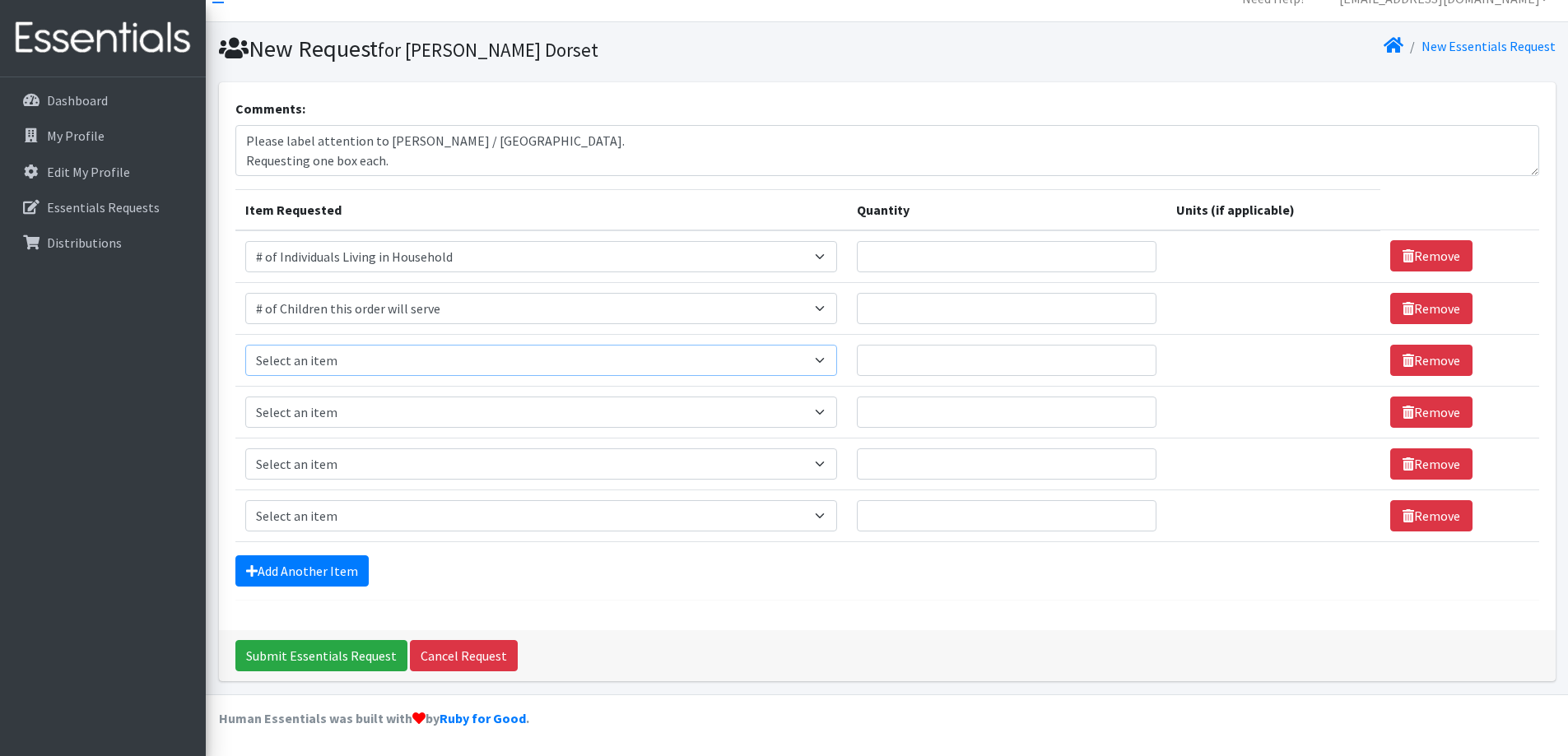
select select "1965"
click at [245, 345] on select "Select an item # of Children this order will serve # of Individuals Living in H…" at bounding box center [541, 361] width 592 height 32
click at [332, 401] on select "Select an item # of Children this order will serve # of Individuals Living in H…" at bounding box center [536, 412] width 582 height 32
select select "1967"
click at [245, 396] on select "Select an item # of Children this order will serve # of Individuals Living in H…" at bounding box center [536, 412] width 582 height 32
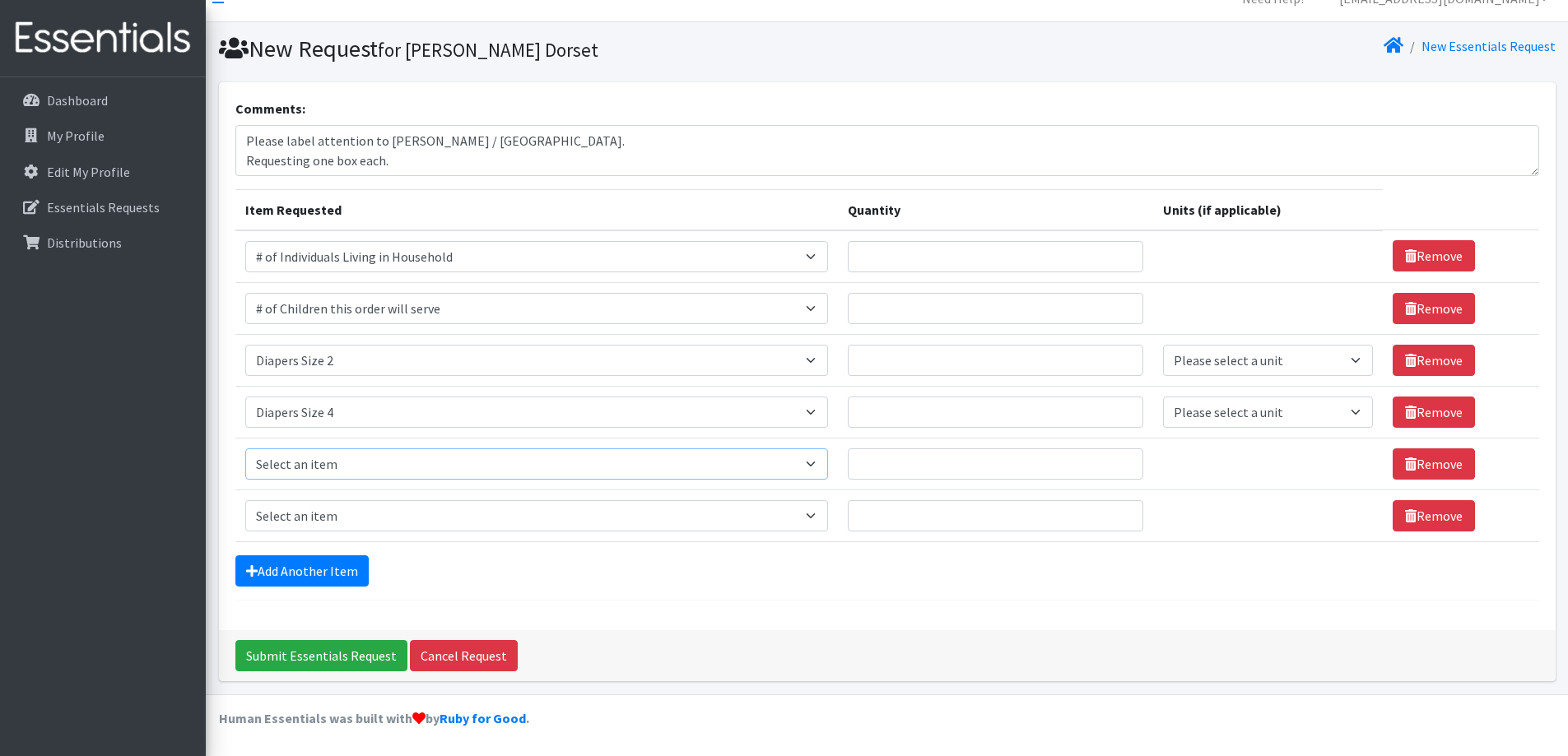
click at [366, 465] on select "Select an item # of Children this order will serve # of Individuals Living in H…" at bounding box center [536, 464] width 582 height 32
select select "1968"
click at [245, 449] on select "Select an item # of Children this order will serve # of Individuals Living in H…" at bounding box center [536, 464] width 582 height 32
click at [1440, 517] on link "Remove" at bounding box center [1433, 516] width 82 height 32
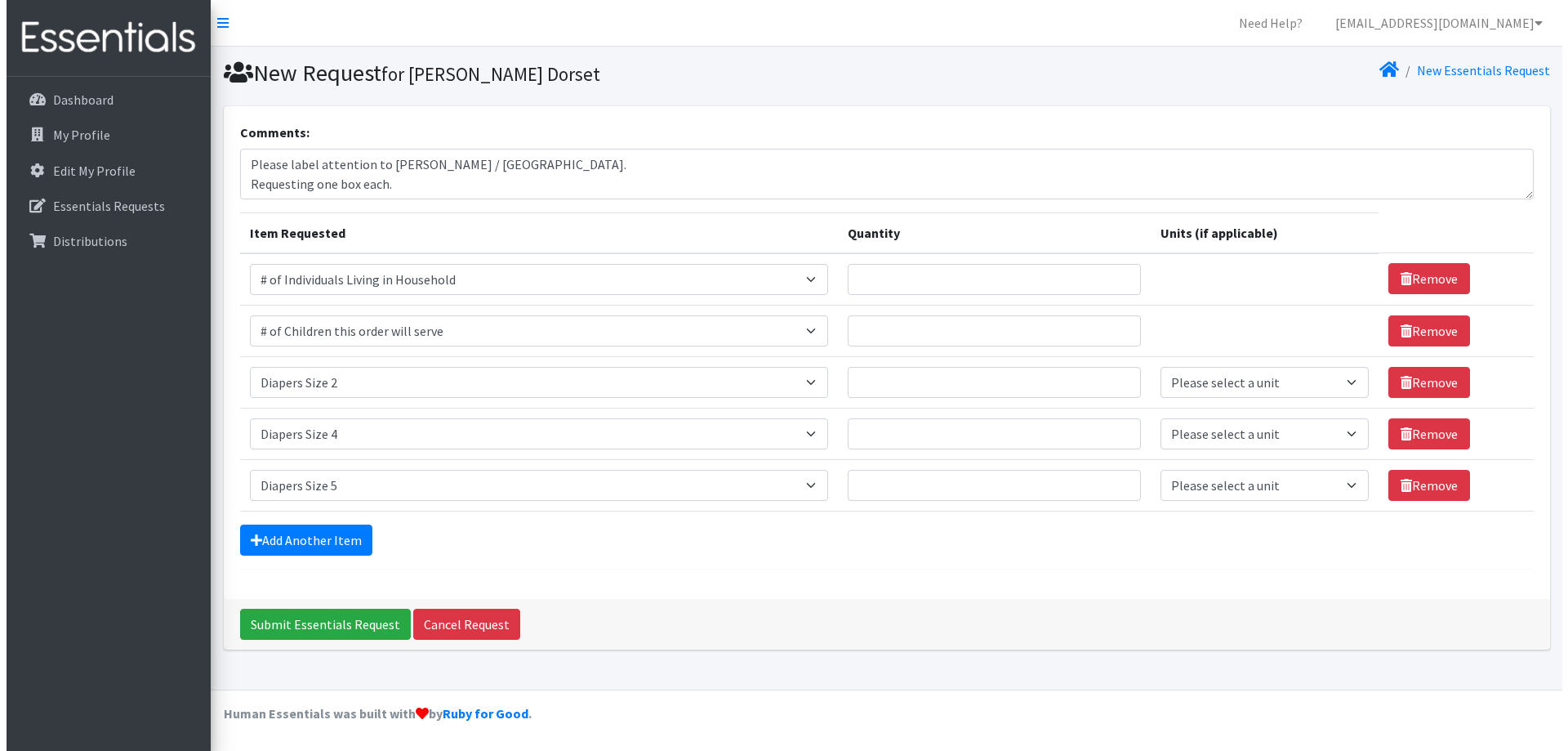
scroll to position [0, 0]
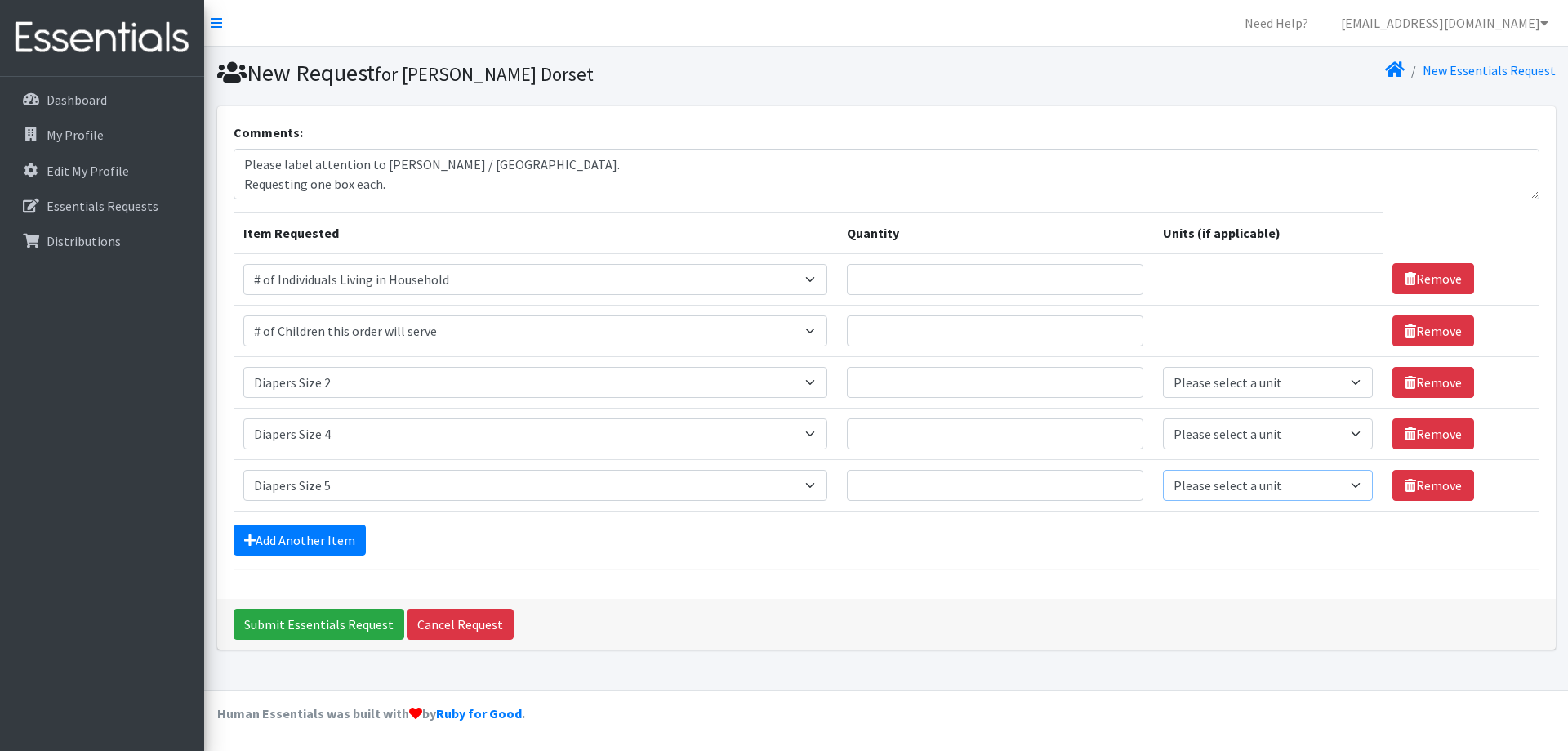
click at [1316, 494] on select "Please select a unit units Packs" at bounding box center [1269, 485] width 211 height 31
select select
click at [1163, 470] on select "Please select a unit units Packs" at bounding box center [1269, 485] width 211 height 31
click at [1239, 438] on select "Please select a unit units Packs" at bounding box center [1269, 434] width 211 height 31
select select
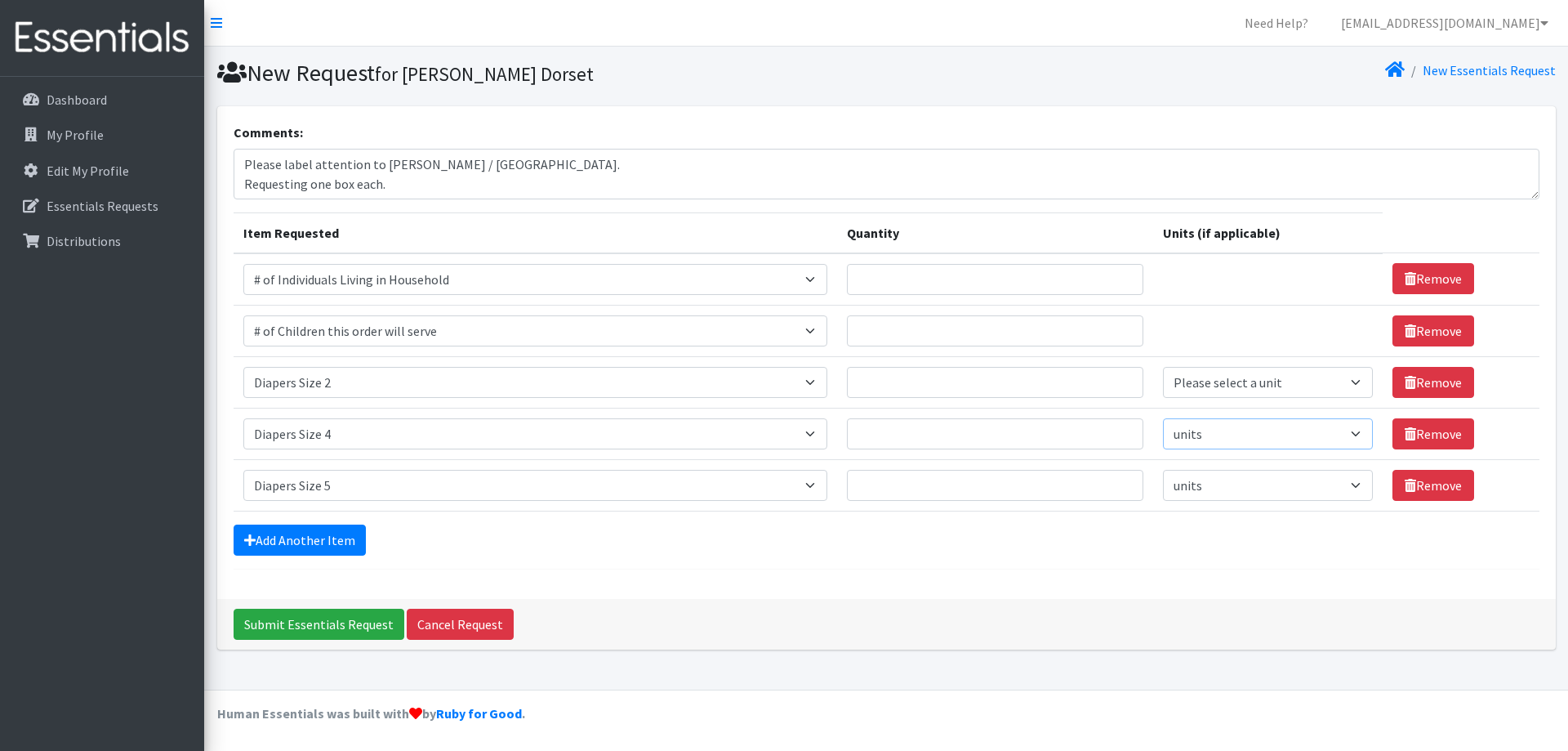
click at [1163, 418] on select "Please select a unit units Packs" at bounding box center [1269, 434] width 211 height 31
drag, startPoint x: 1210, startPoint y: 384, endPoint x: 1210, endPoint y: 395, distance: 11.0
click at [1210, 384] on select "Please select a unit units Packs" at bounding box center [1269, 383] width 211 height 31
select select
click at [1163, 367] on select "Please select a unit units Packs" at bounding box center [1269, 383] width 211 height 31
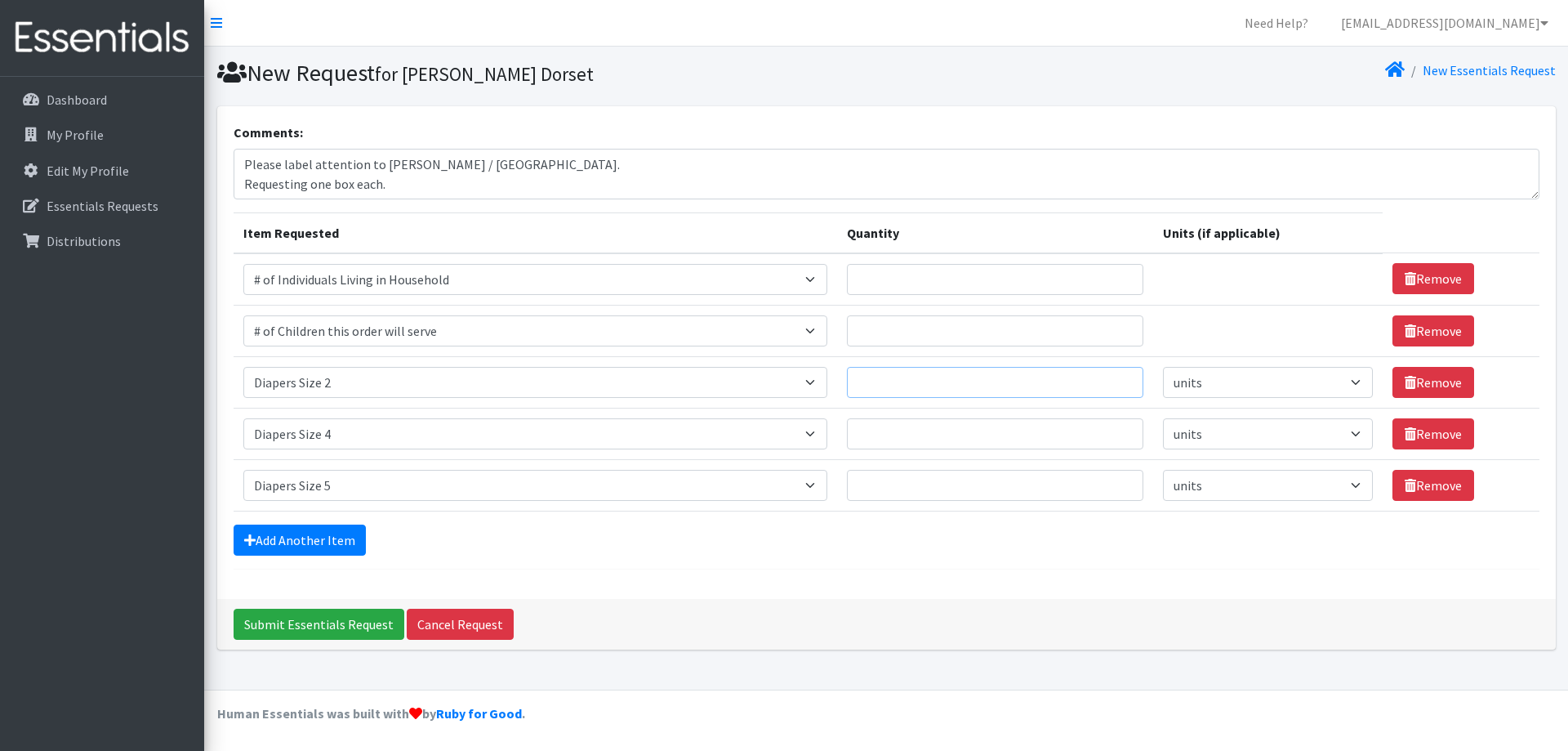
click at [869, 382] on input "Quantity" at bounding box center [995, 383] width 296 height 31
type input "3"
click at [919, 491] on input "Quantity" at bounding box center [995, 485] width 296 height 31
click at [915, 426] on input "Quantity" at bounding box center [995, 434] width 296 height 31
type input "6"
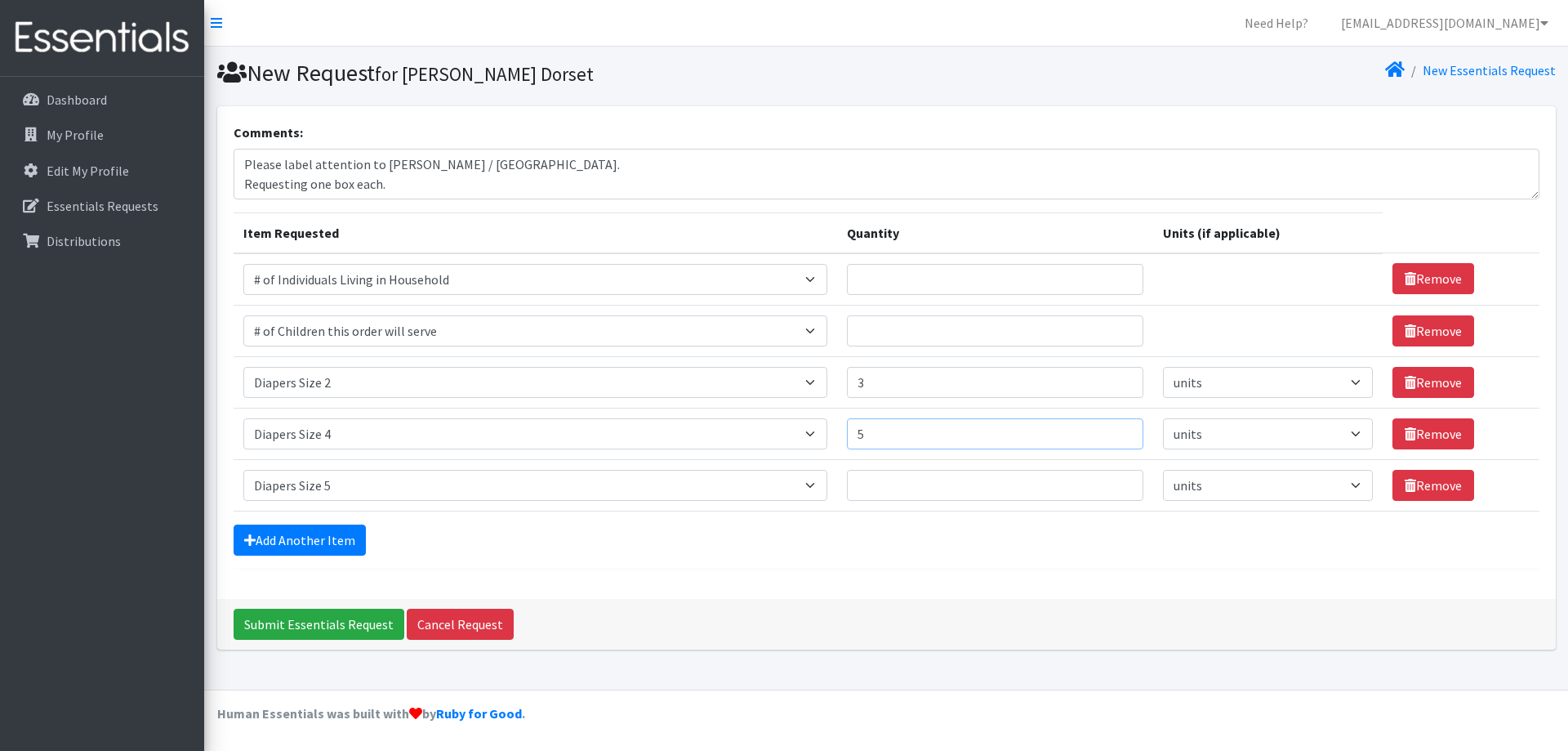
type input "6"
click at [904, 483] on input "Quantity" at bounding box center [995, 485] width 296 height 31
type input "3"
click at [872, 564] on form "Comments: Please label attention to Bethann Ferriera / Bayonne. Requesting one …" at bounding box center [887, 347] width 1307 height 447
click at [308, 631] on input "Submit Essentials Request" at bounding box center [318, 625] width 171 height 31
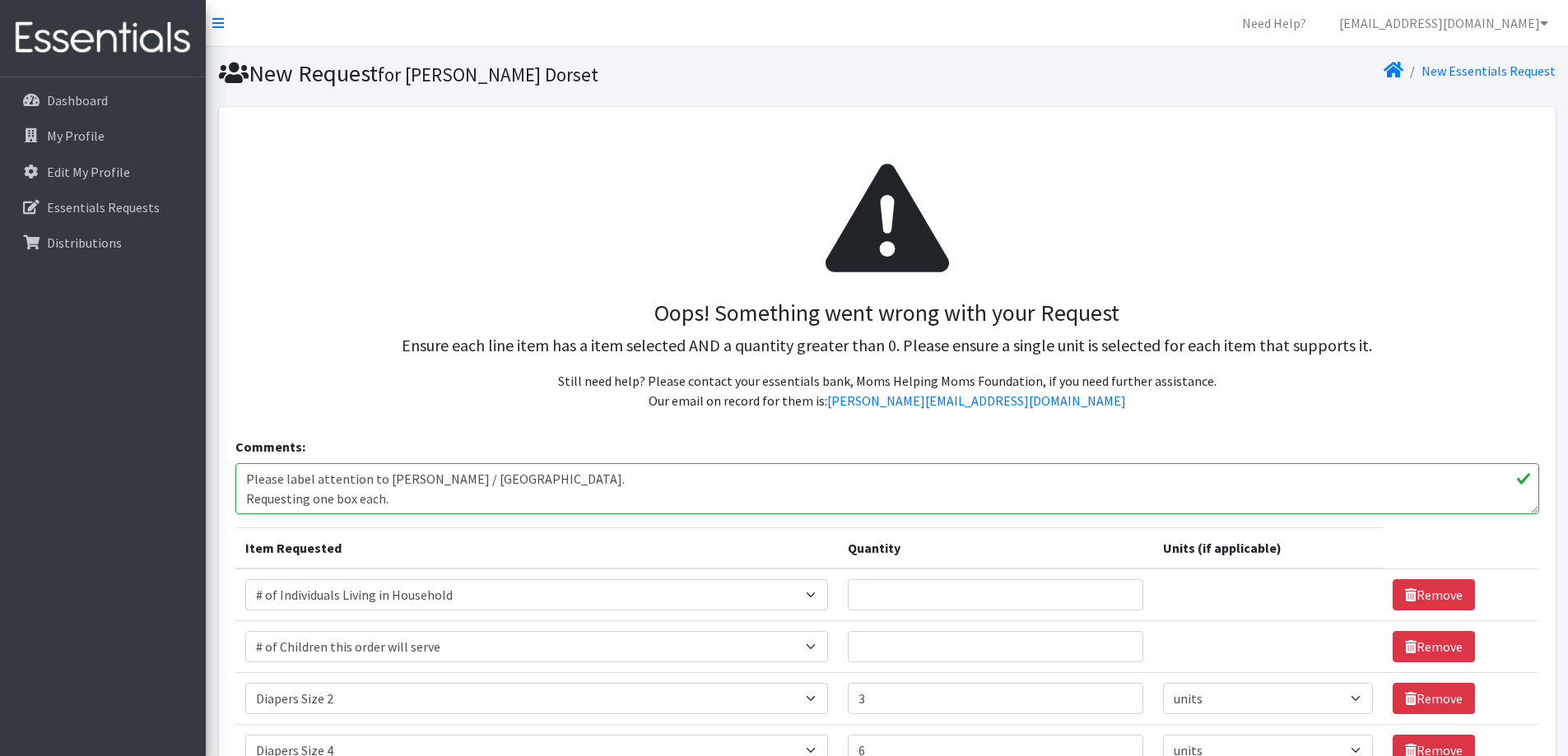
select select
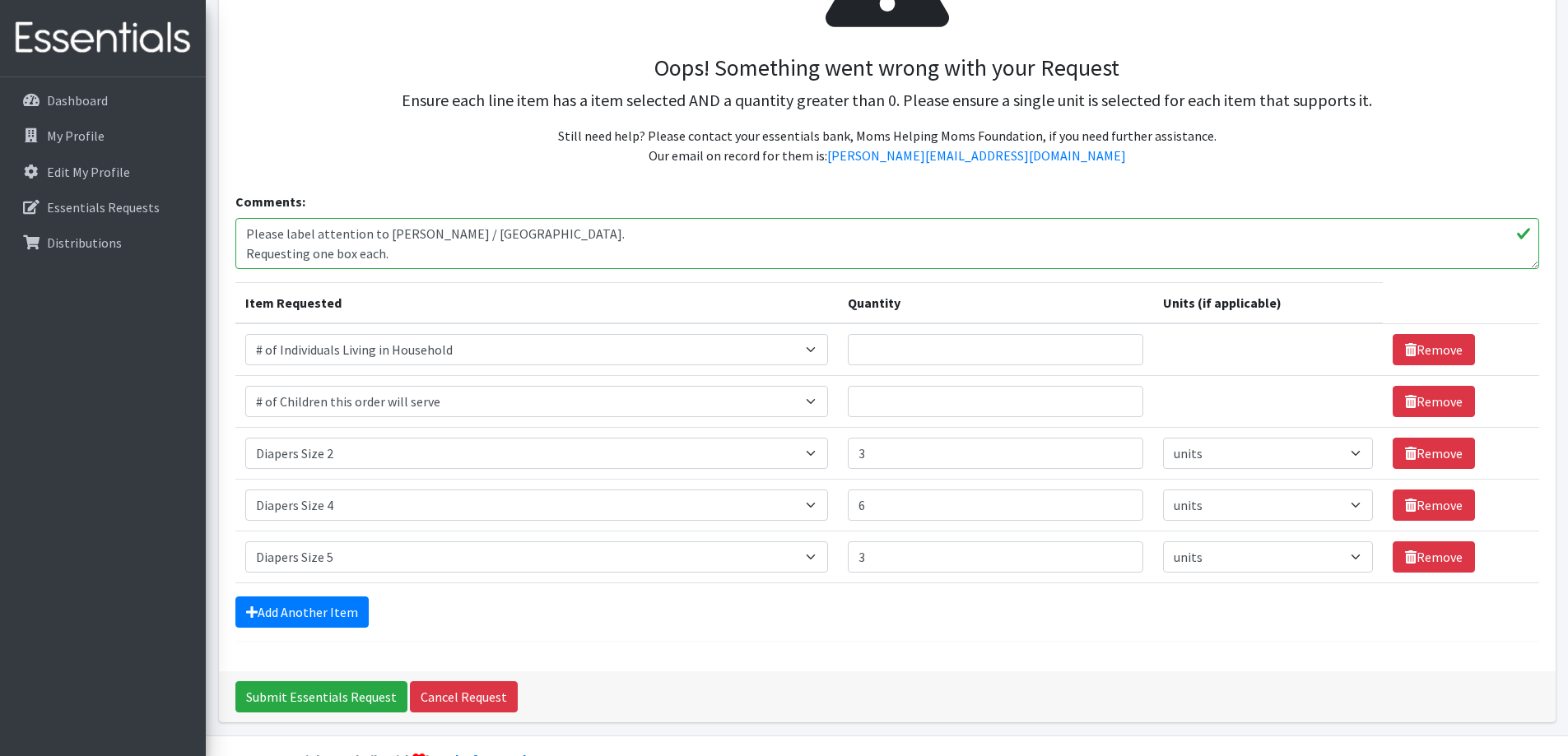
scroll to position [247, 0]
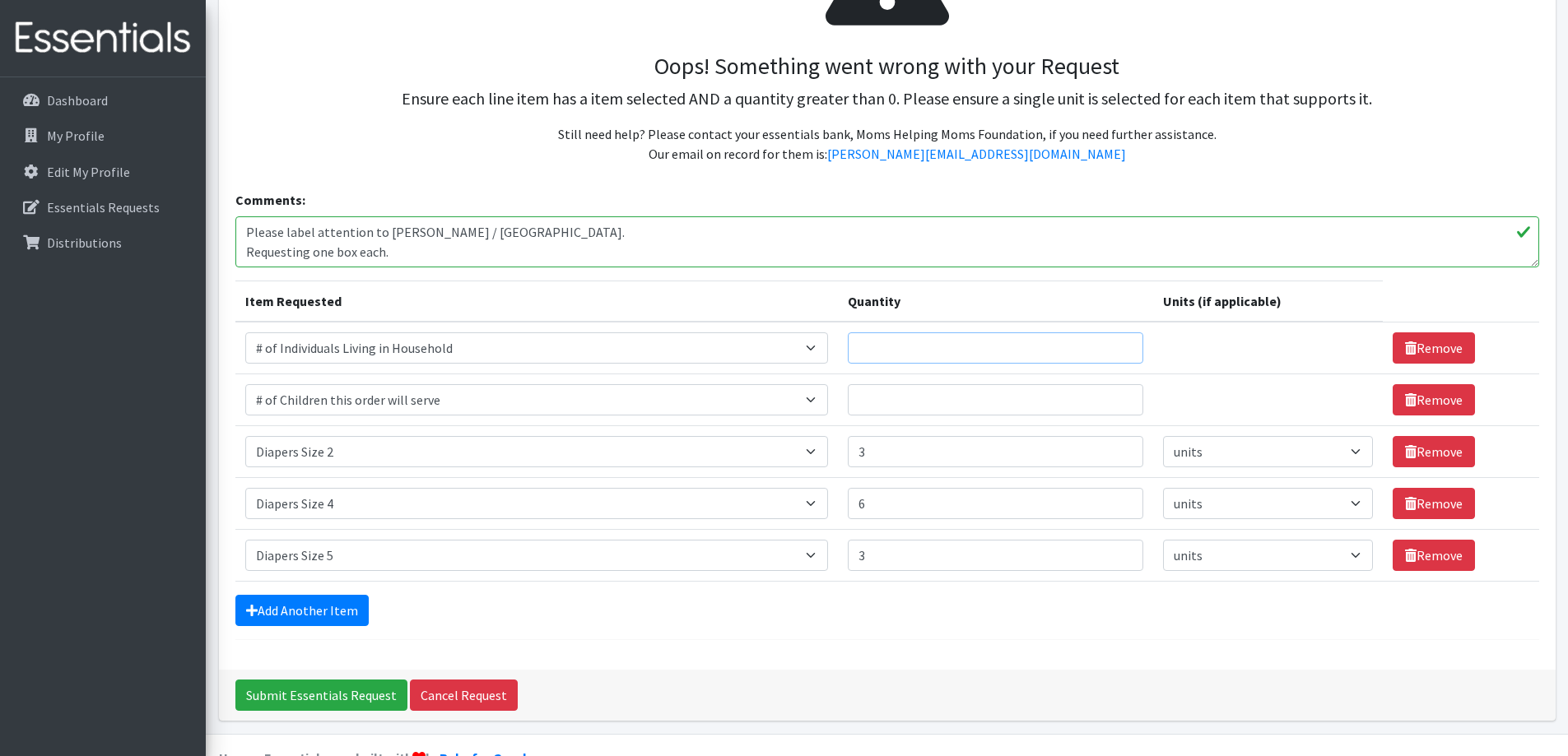
click at [936, 345] on input "Quantity" at bounding box center [995, 348] width 296 height 32
type input "200"
click at [927, 412] on input "Quantity" at bounding box center [995, 400] width 296 height 32
type input "150"
click at [815, 660] on div "Oops! Something went wrong with your Request Ensure each line item has a item s…" at bounding box center [887, 265] width 1336 height 810
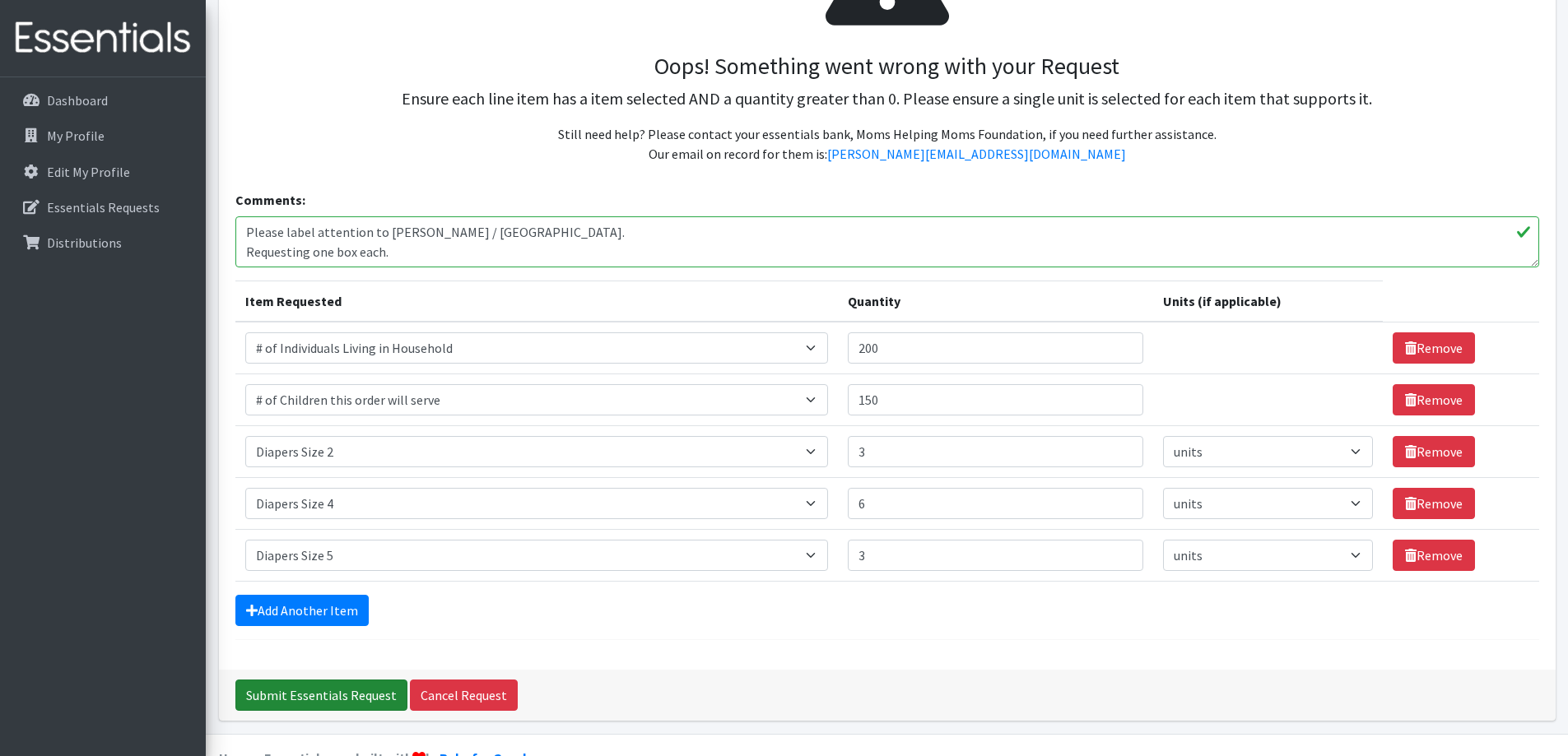
click at [284, 682] on input "Submit Essentials Request" at bounding box center [321, 695] width 172 height 32
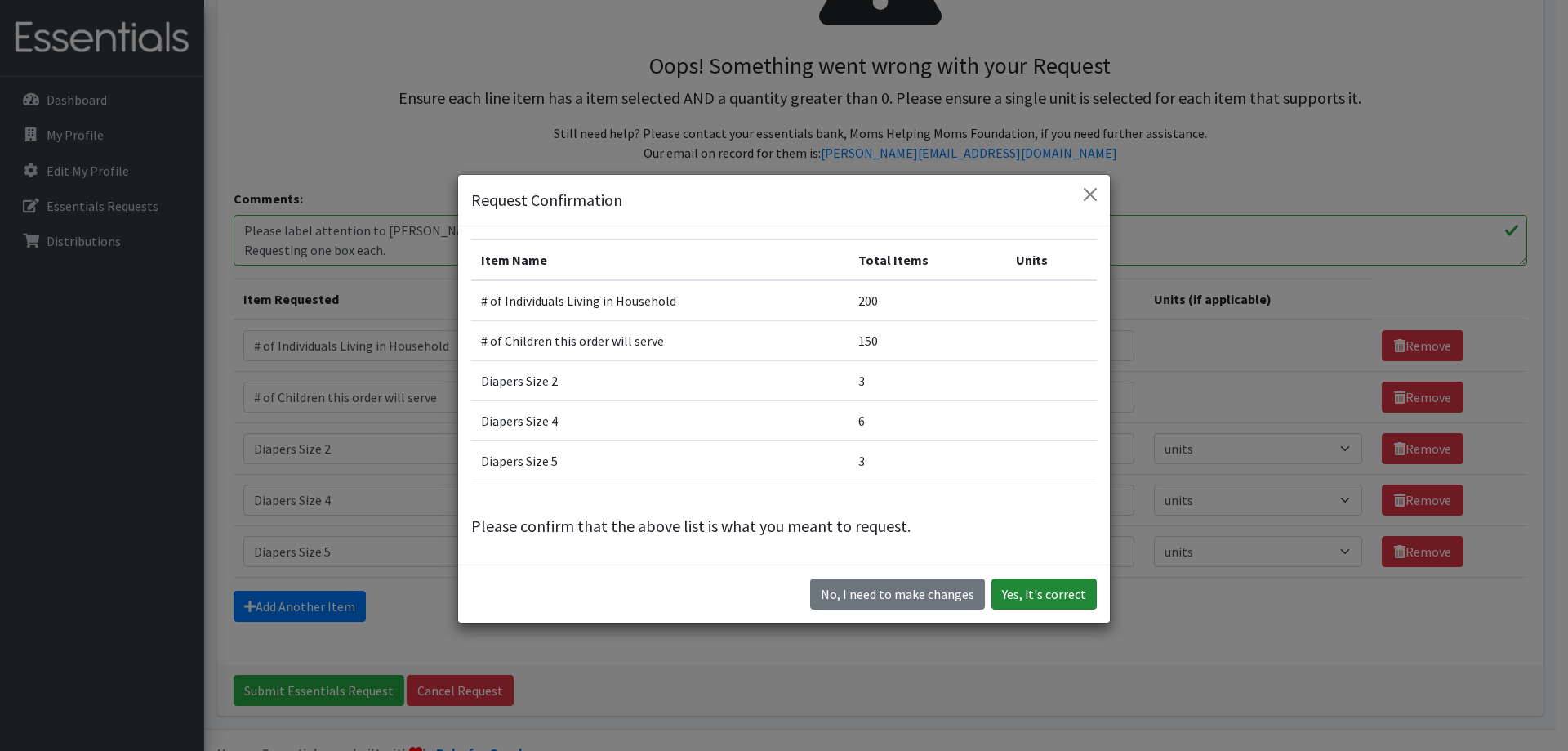
click at [1058, 599] on button "Yes, it's correct" at bounding box center [1044, 594] width 106 height 31
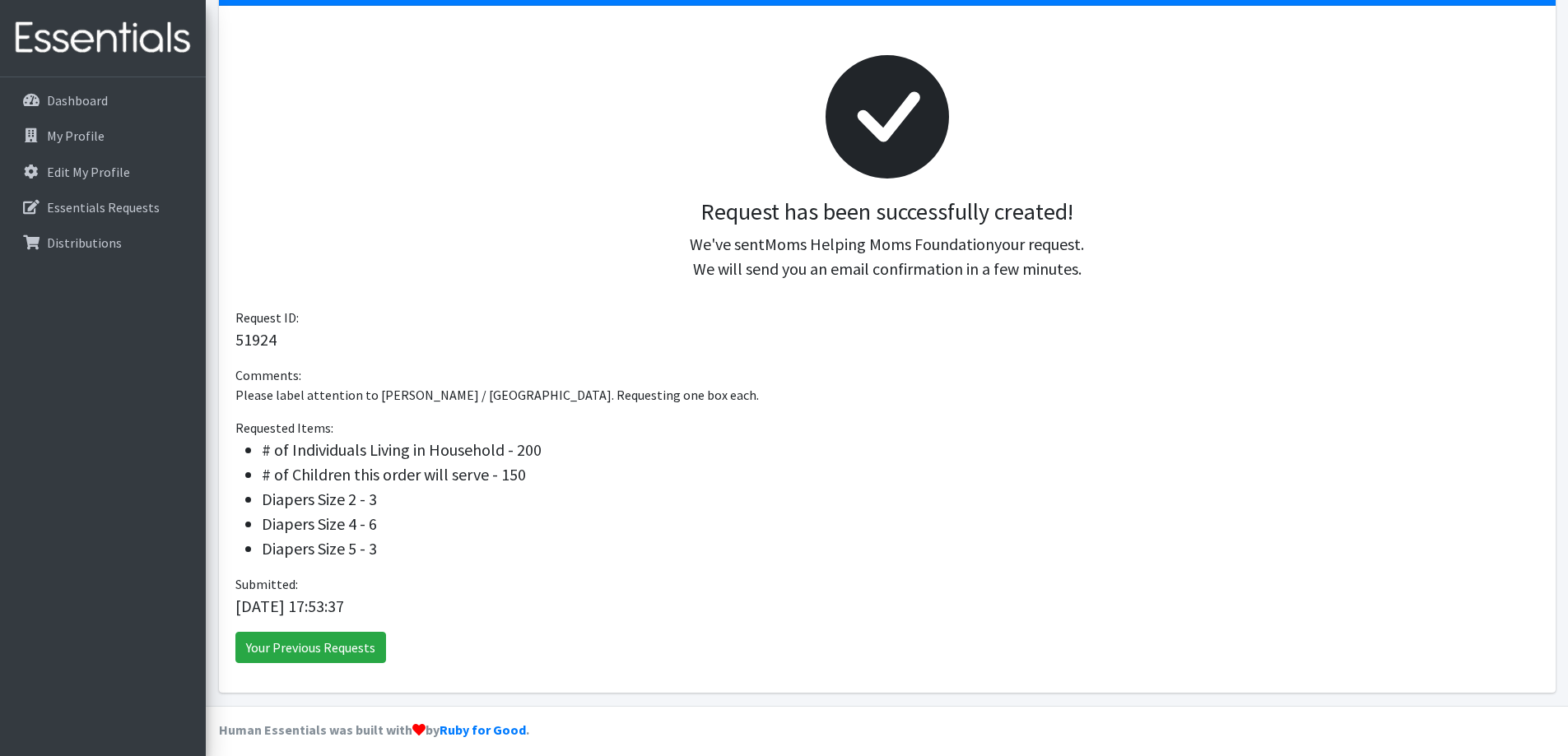
scroll to position [205, 0]
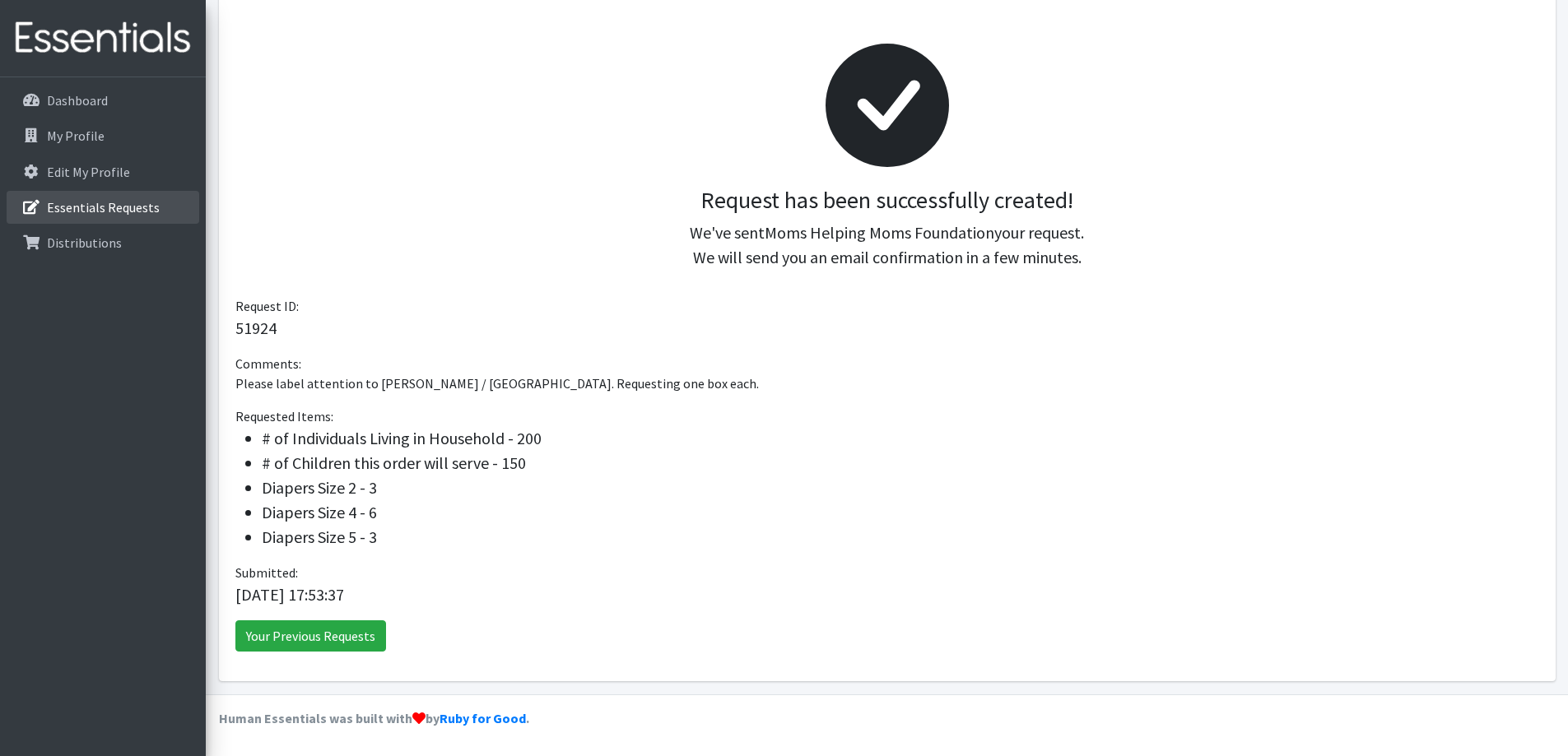
click at [75, 213] on p "Essentials Requests" at bounding box center [103, 208] width 113 height 17
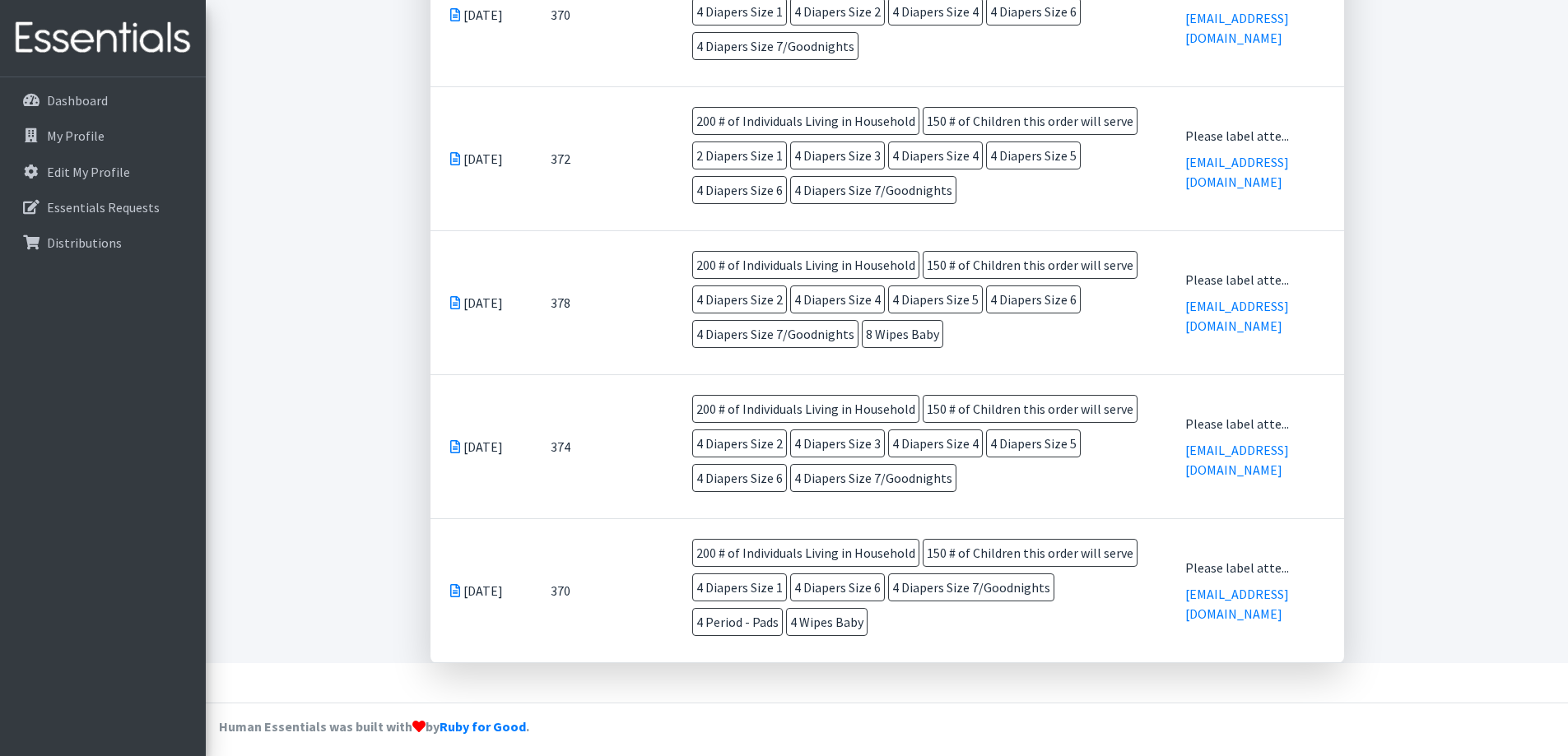
scroll to position [1164, 0]
